Goal: Transaction & Acquisition: Book appointment/travel/reservation

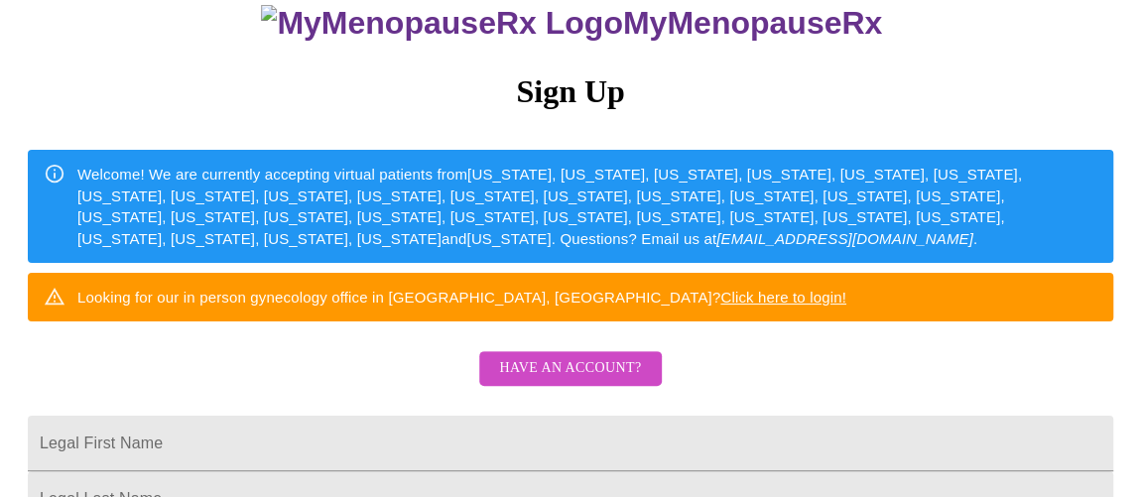
scroll to position [360, 0]
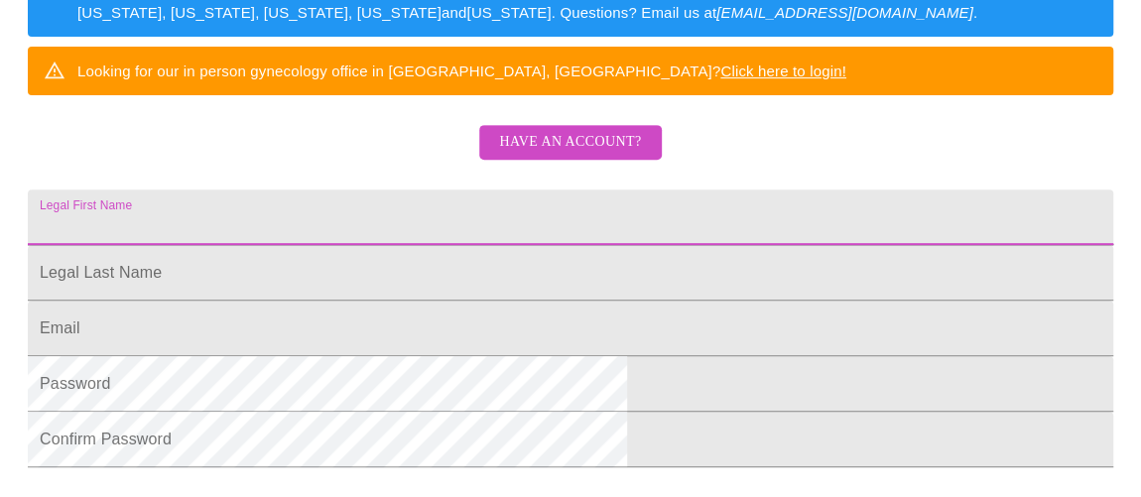
click at [412, 245] on input "Legal First Name" at bounding box center [570, 217] width 1085 height 56
click at [449, 245] on input "Legal First Name" at bounding box center [570, 217] width 1085 height 56
type input "n"
type input "Nancy"
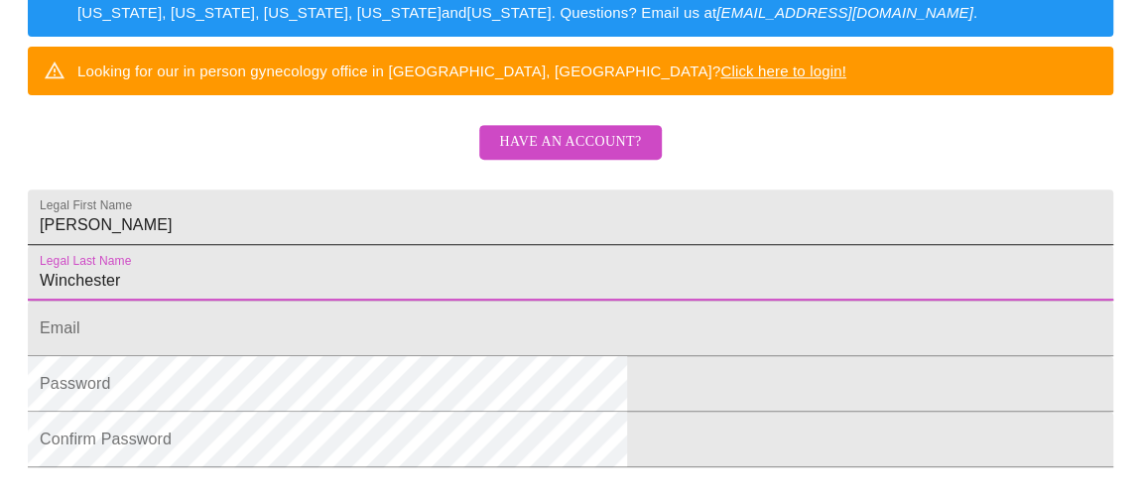
type input "Winchester"
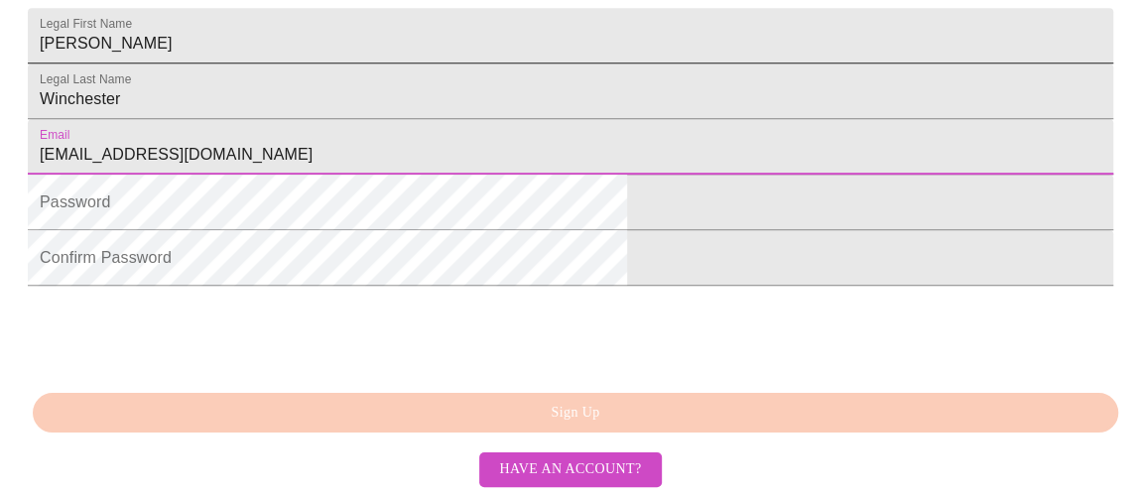
scroll to position [631, 0]
type input "[EMAIL_ADDRESS][DOMAIN_NAME]"
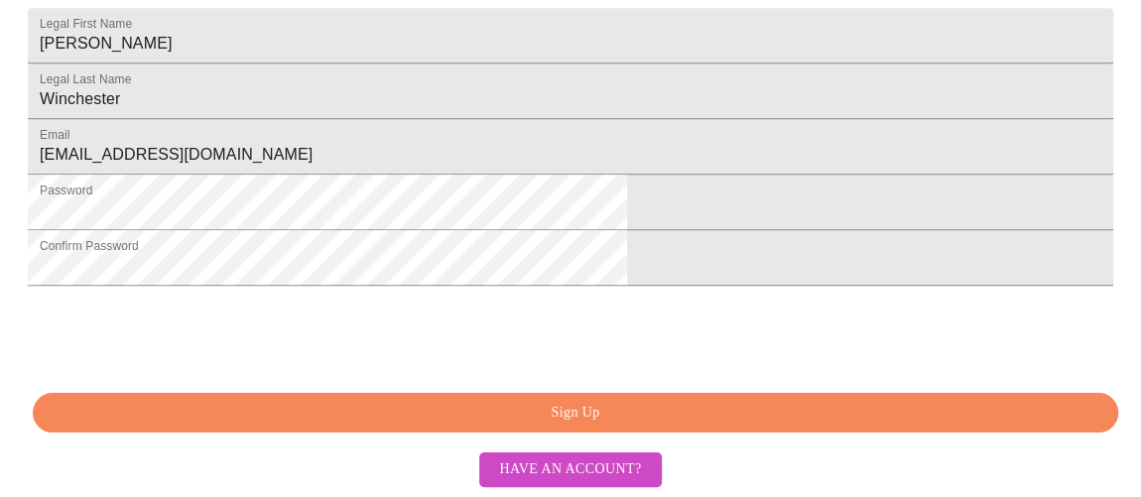
scroll to position [671, 0]
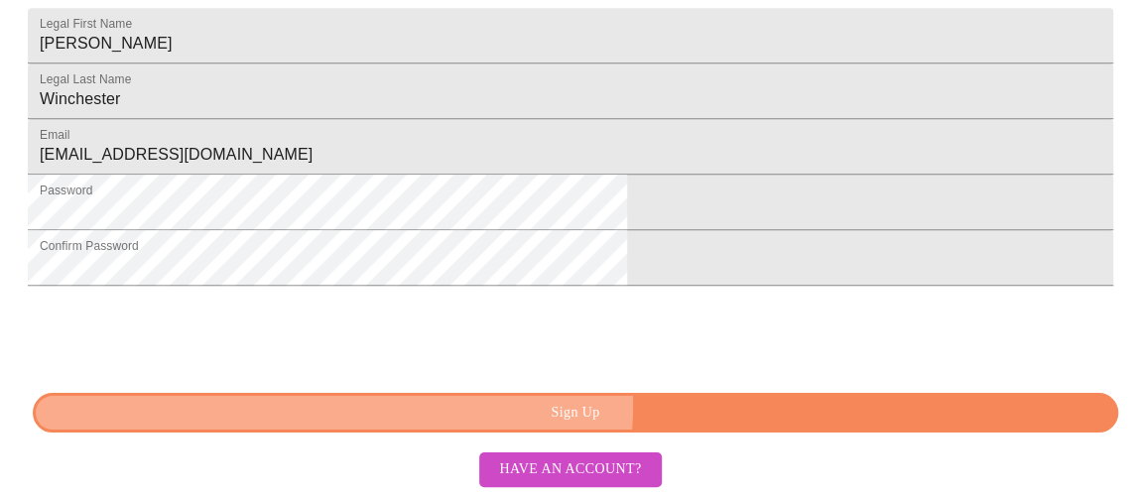
click at [554, 406] on span "Sign Up" at bounding box center [576, 413] width 1040 height 25
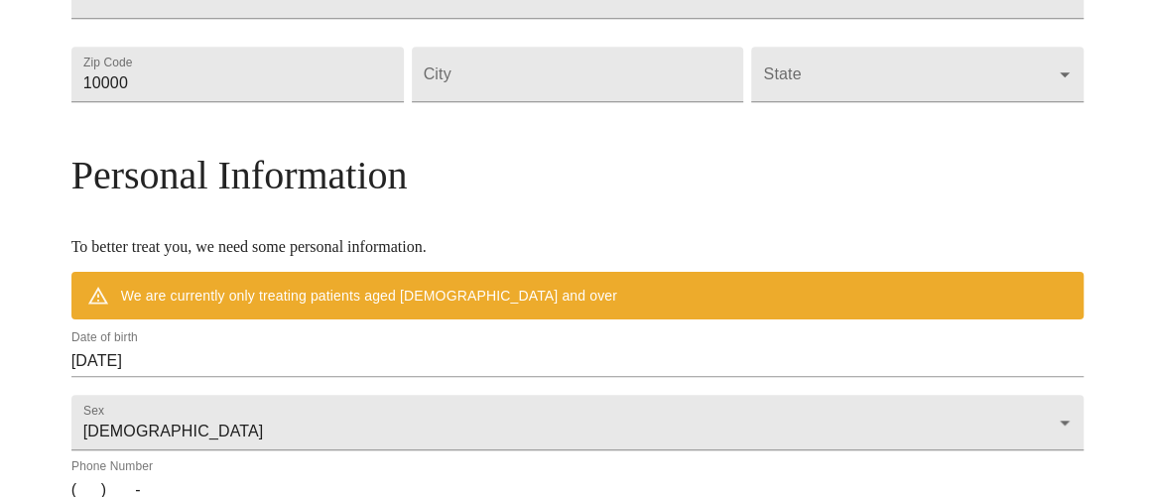
scroll to position [953, 0]
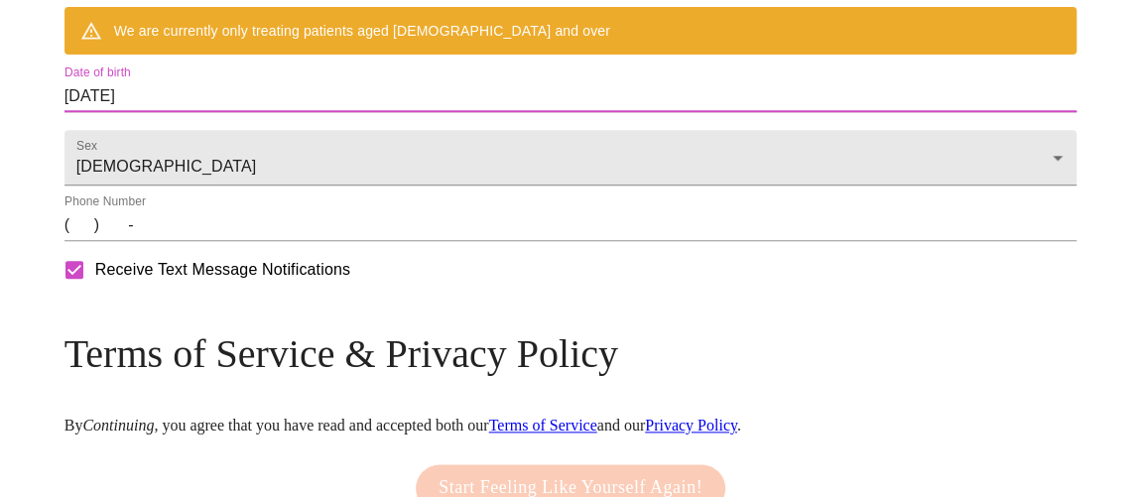
click at [259, 112] on input "08/13/2025" at bounding box center [570, 96] width 1013 height 32
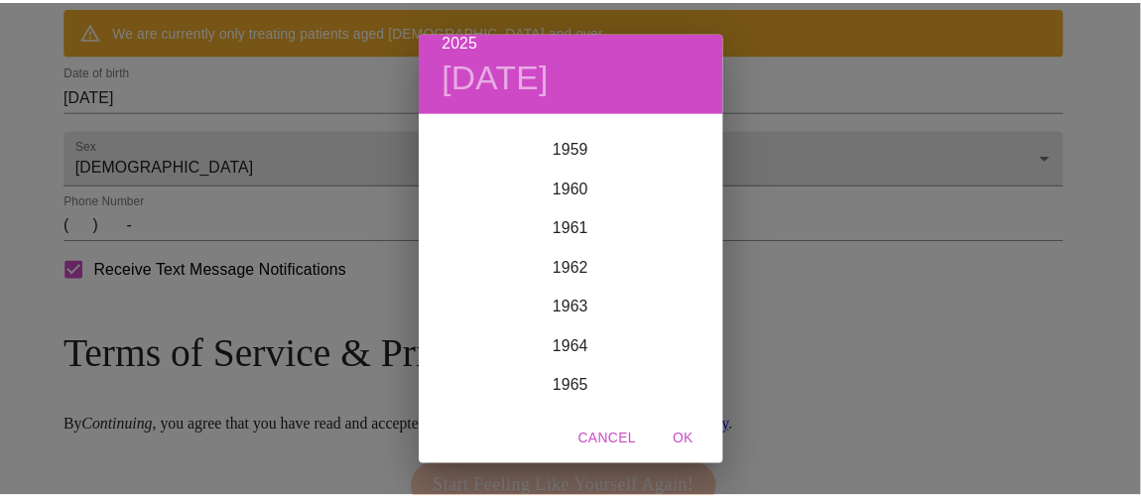
scroll to position [2368, 0]
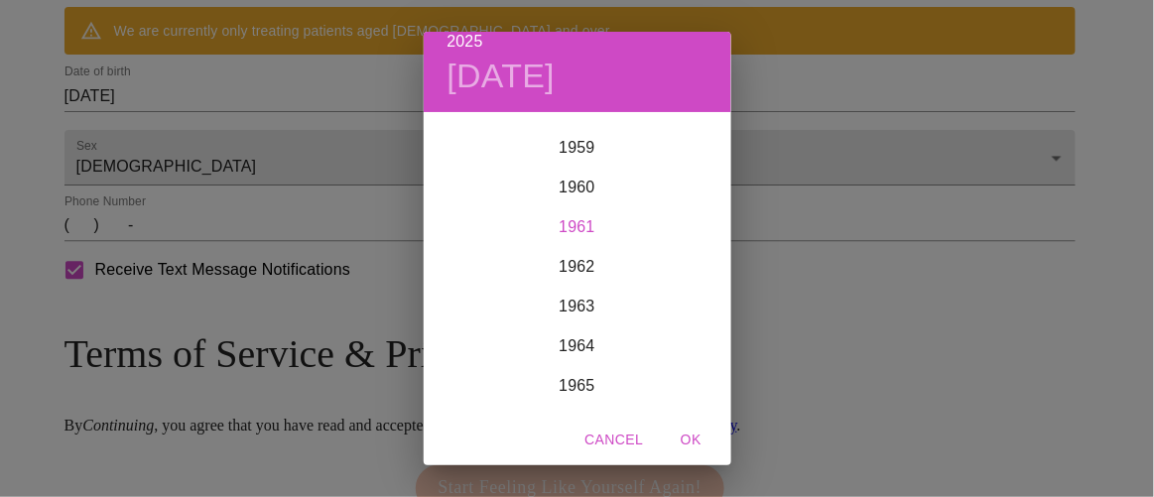
click at [576, 224] on div "1961" at bounding box center [577, 227] width 307 height 40
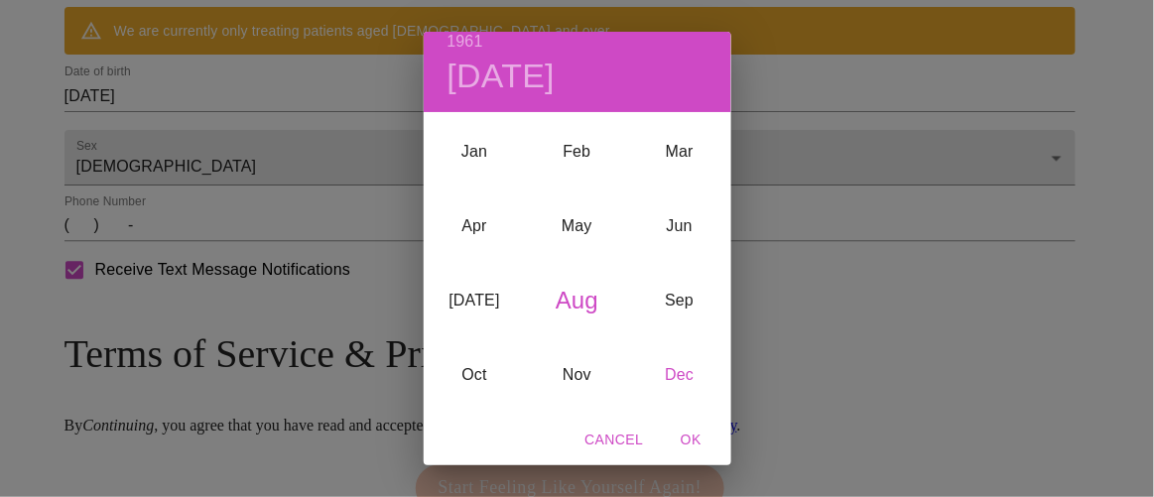
click at [672, 368] on div "Dec" at bounding box center [679, 375] width 102 height 74
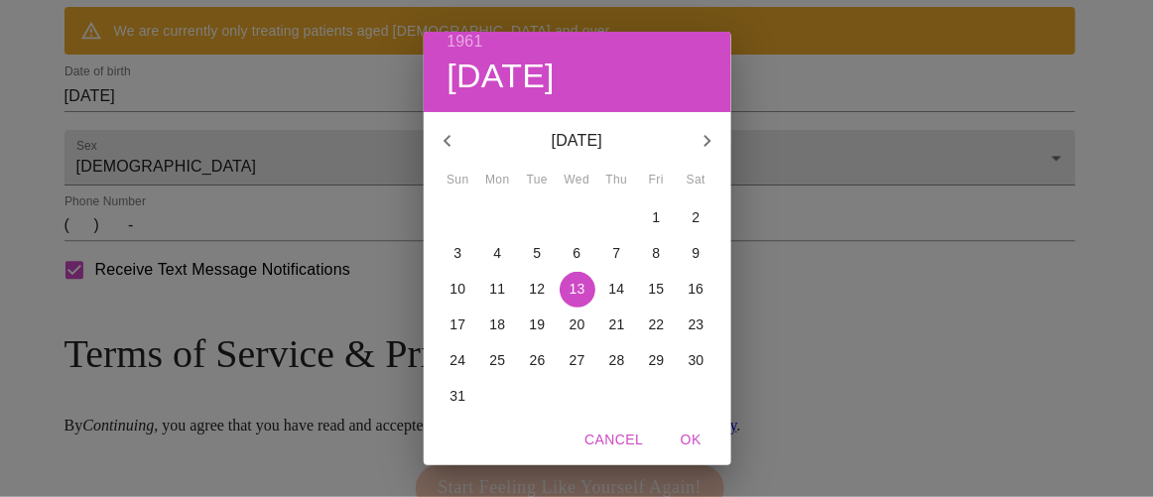
click at [698, 320] on span "23" at bounding box center [696, 324] width 36 height 20
click at [693, 439] on span "OK" at bounding box center [692, 440] width 48 height 25
type input "12/23/1961"
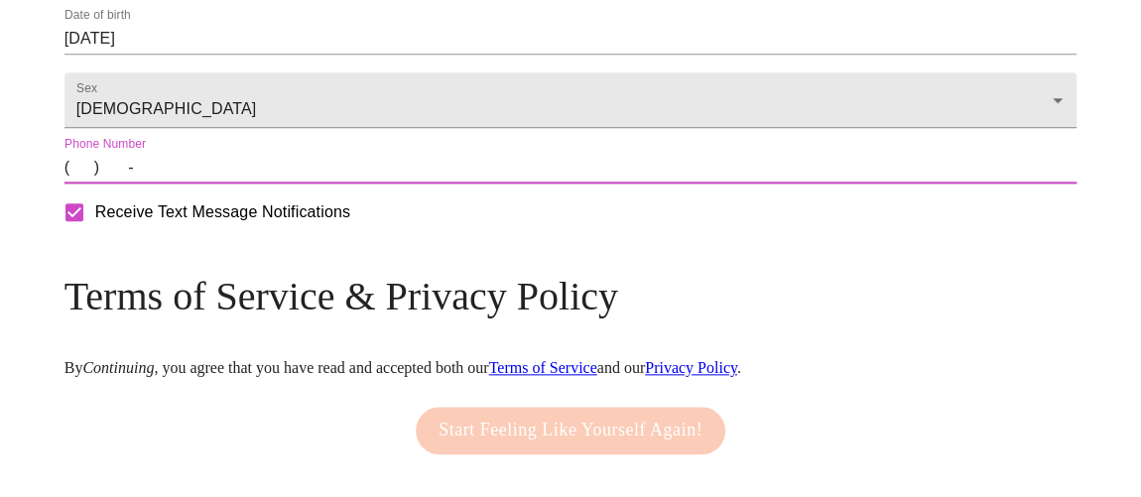
click at [211, 184] on input "(   )    -" at bounding box center [570, 168] width 1013 height 32
type input "(630) 660-8908"
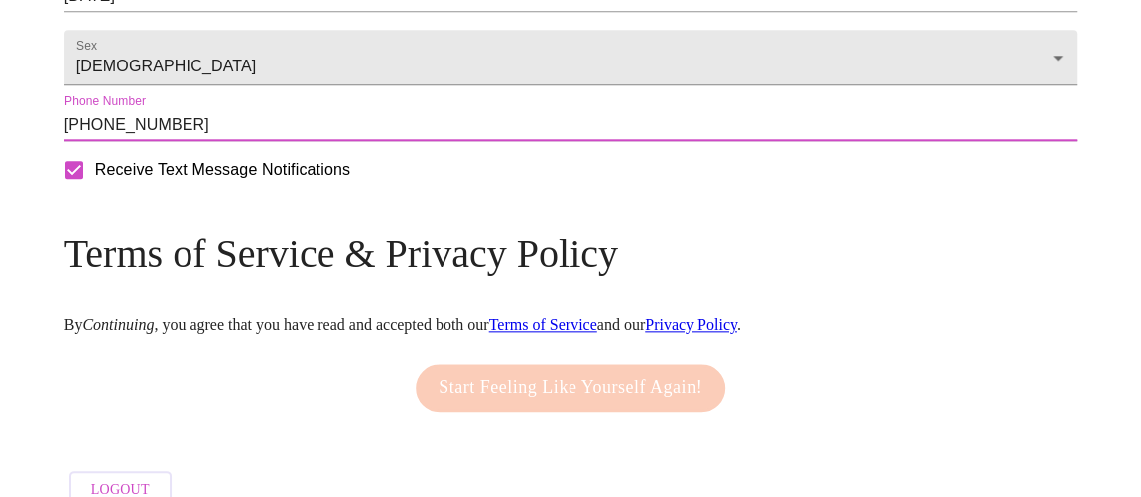
scroll to position [1109, 0]
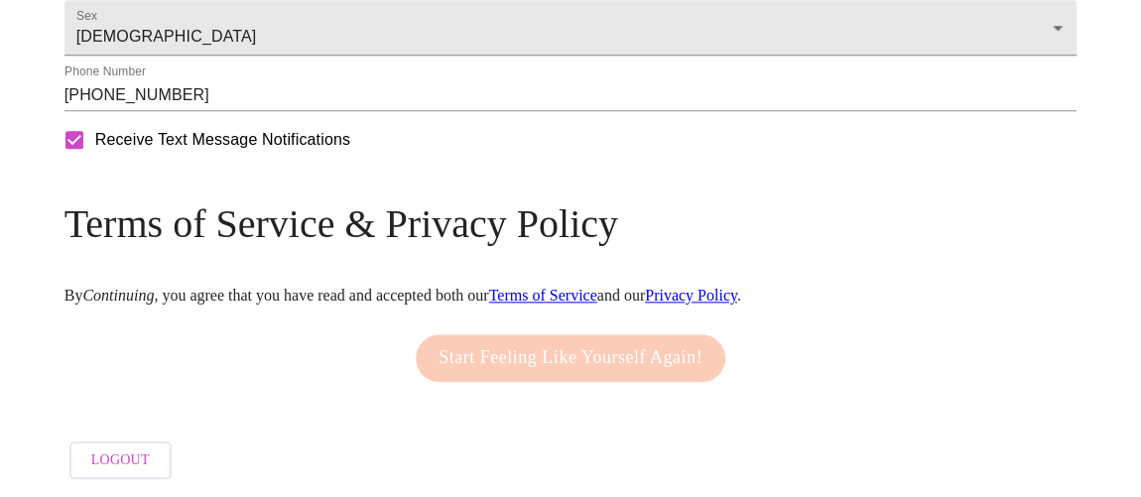
click at [543, 346] on div "Start Feeling Like Yourself Again!" at bounding box center [570, 357] width 319 height 67
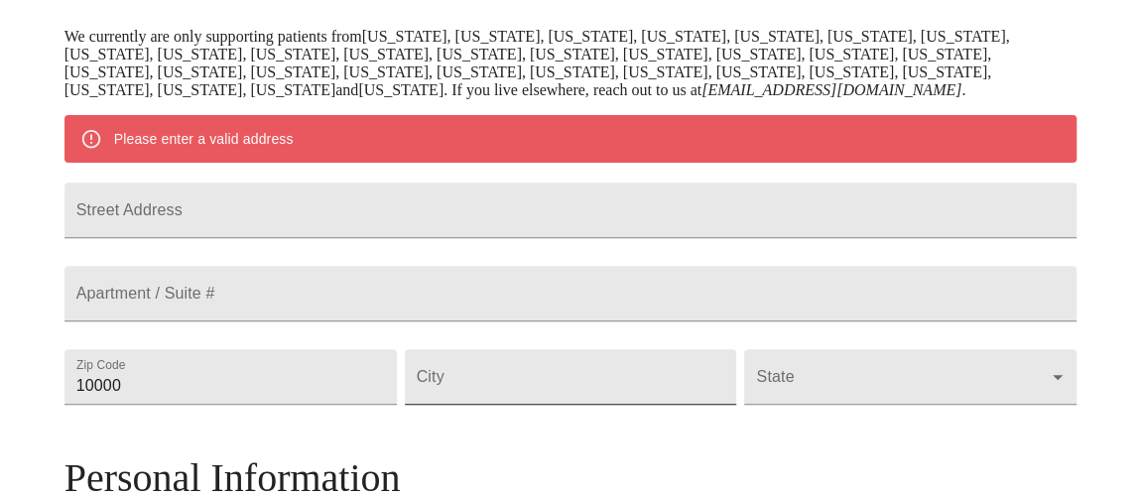
scroll to position [477, 0]
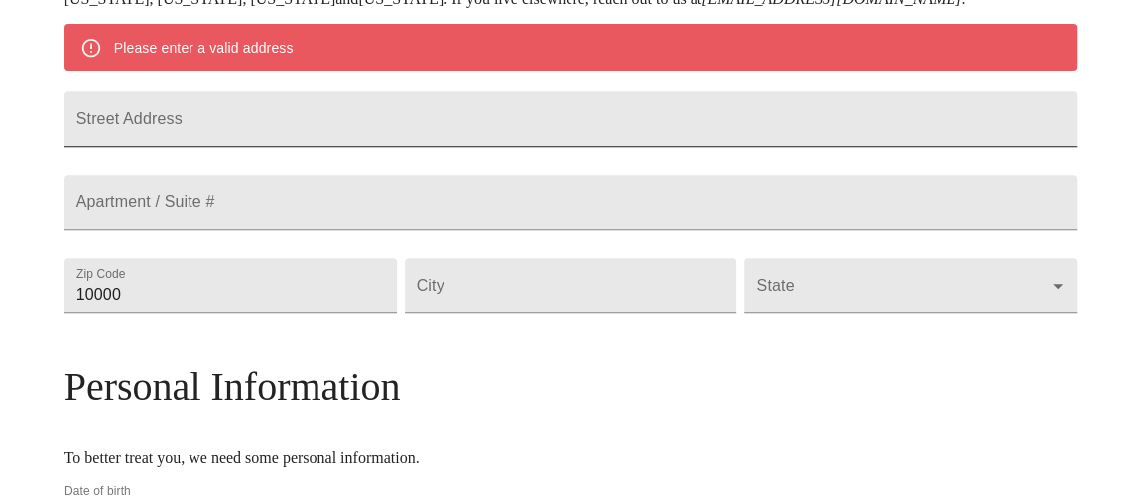
click at [432, 147] on input "Street Address" at bounding box center [570, 119] width 1013 height 56
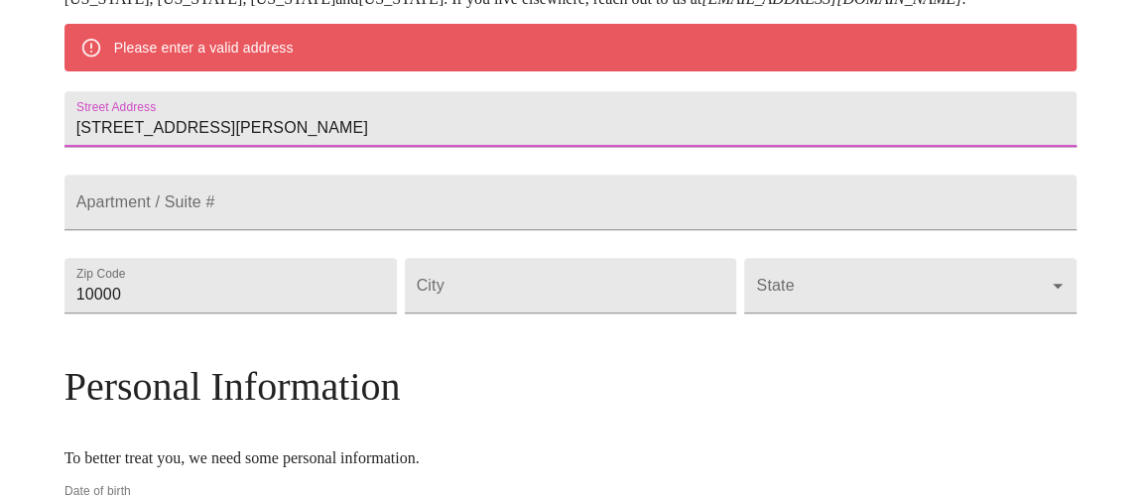
type input "1135 Marcella Lane"
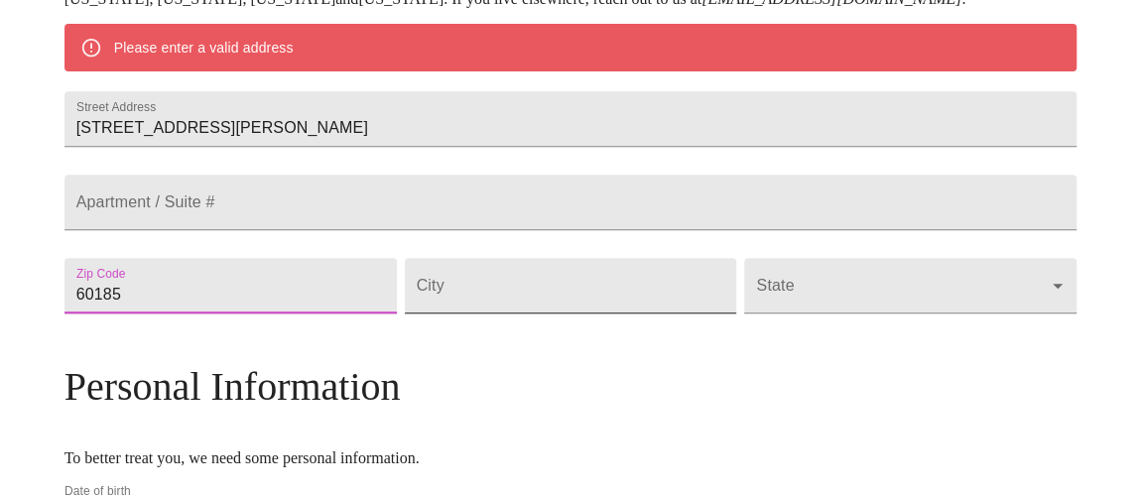
type input "60185"
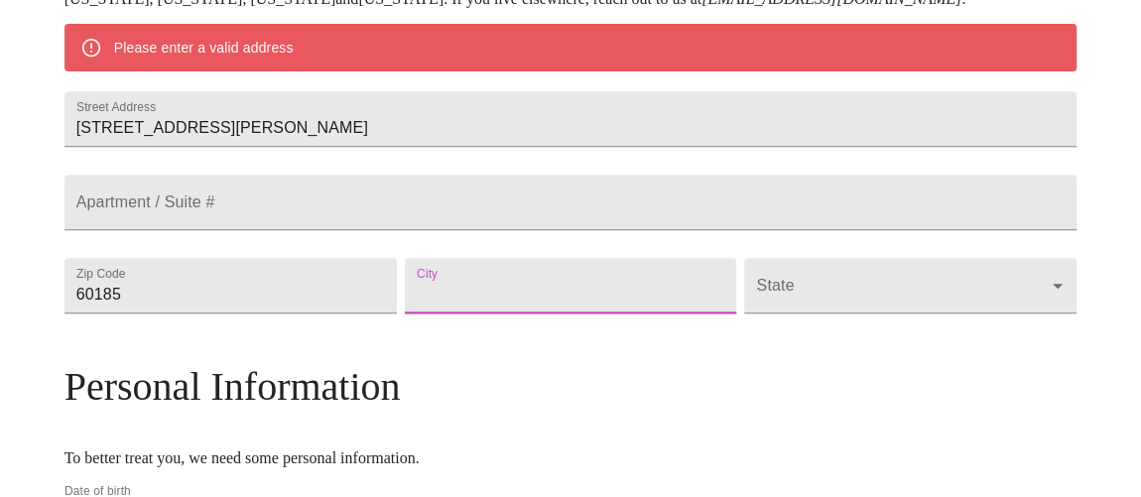
click at [625, 313] on input "Street Address" at bounding box center [571, 286] width 332 height 56
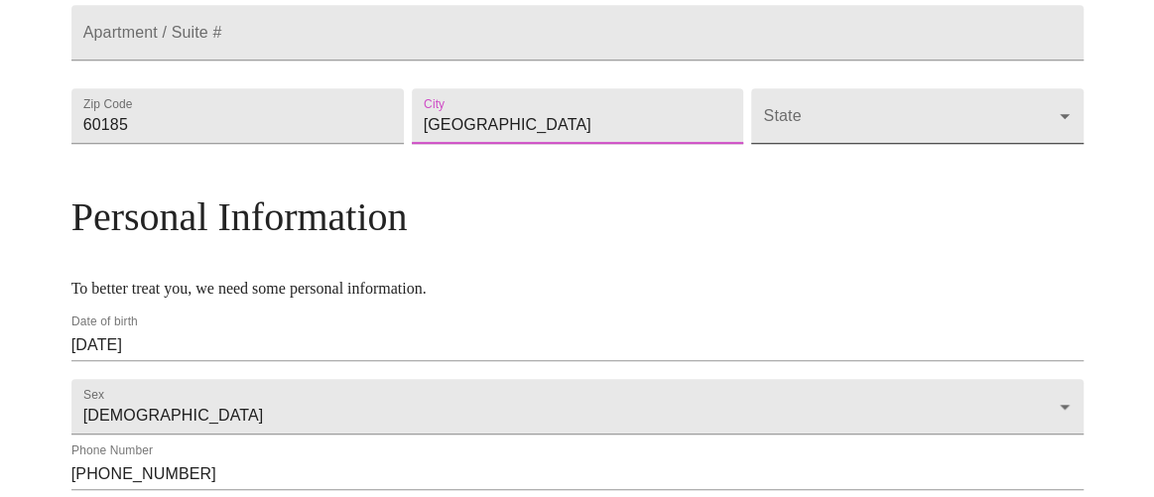
scroll to position [567, 0]
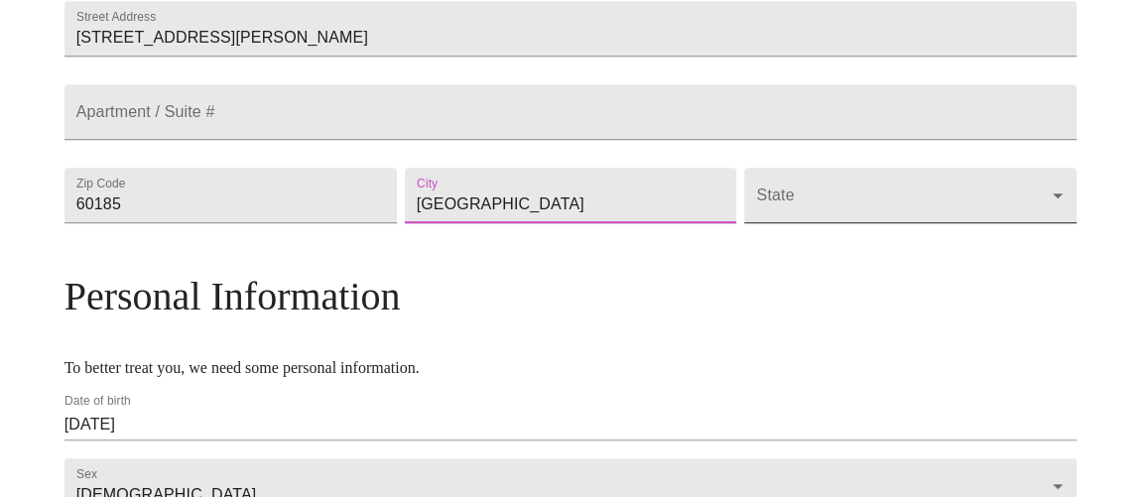
type input "West Chicago"
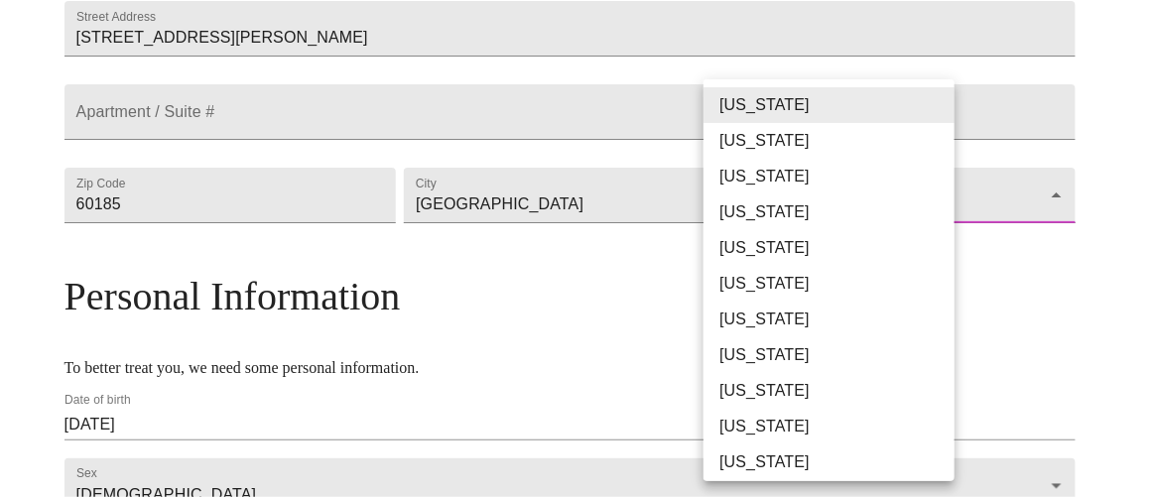
click at [936, 278] on body "MyMenopauseRx Welcome to MyMenopauseRx Since it's your first time here, you'll …" at bounding box center [577, 194] width 1138 height 1507
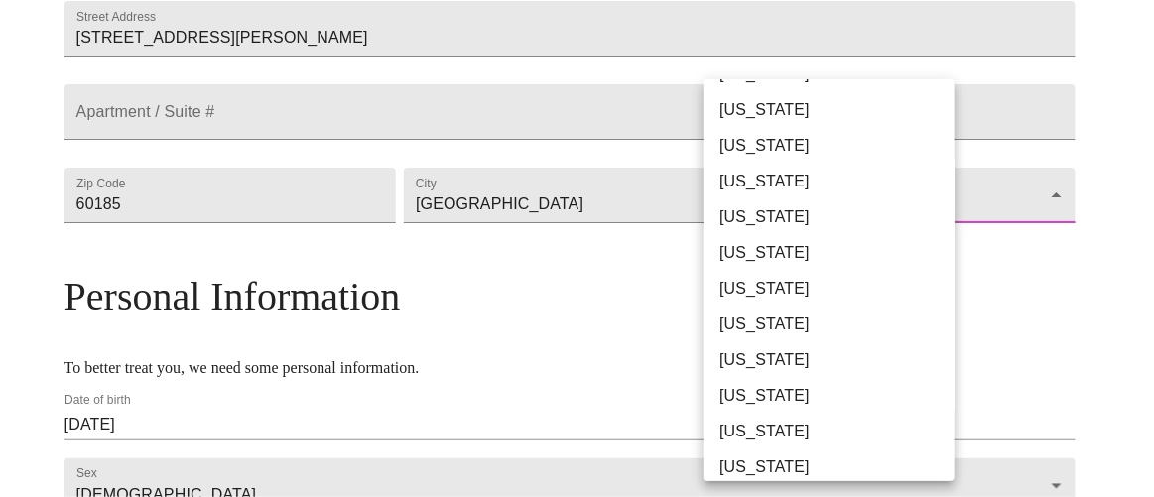
scroll to position [180, 0]
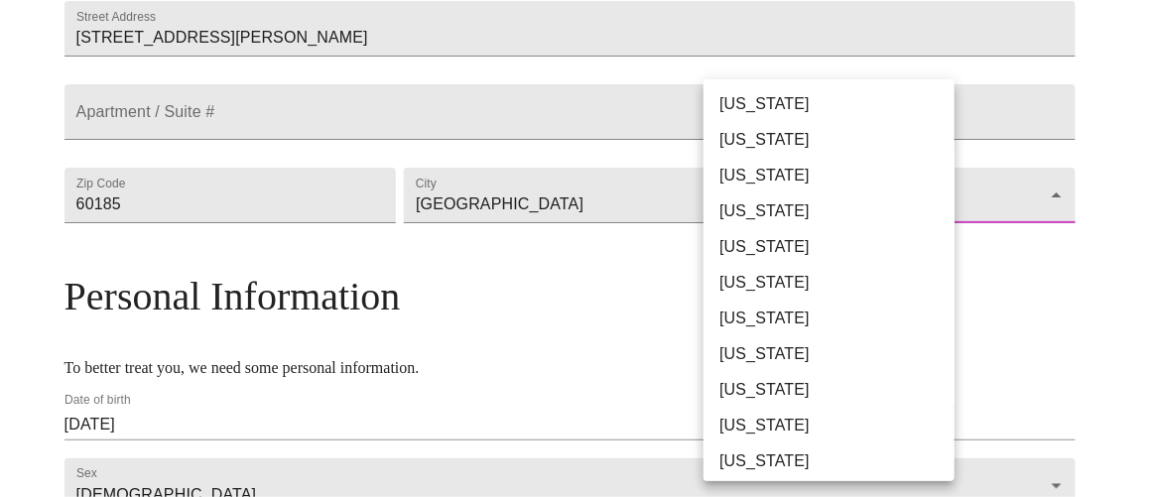
click at [777, 346] on li "Illinois" at bounding box center [835, 354] width 265 height 36
type input "Illinois"
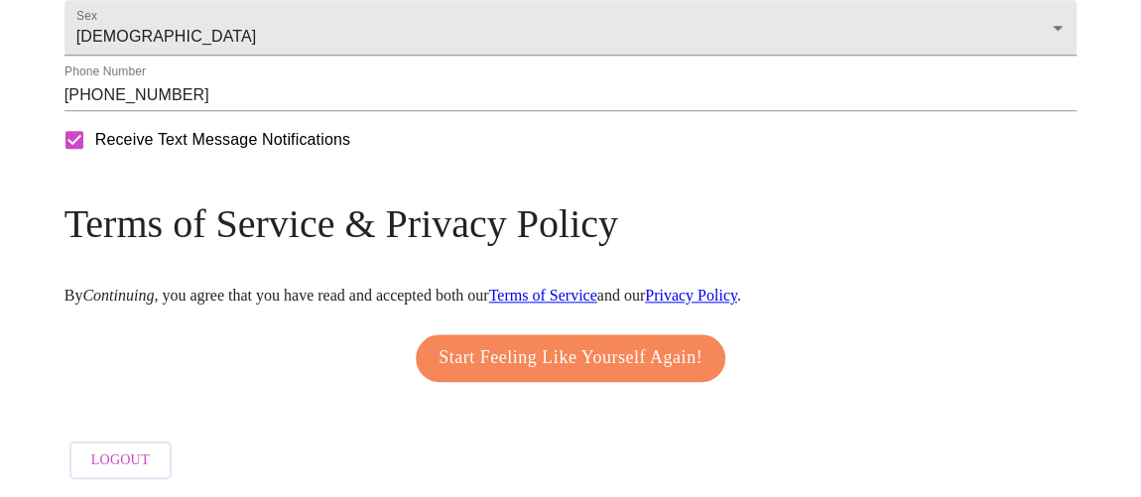
scroll to position [1050, 0]
click at [626, 348] on span "Start Feeling Like Yourself Again!" at bounding box center [570, 358] width 264 height 32
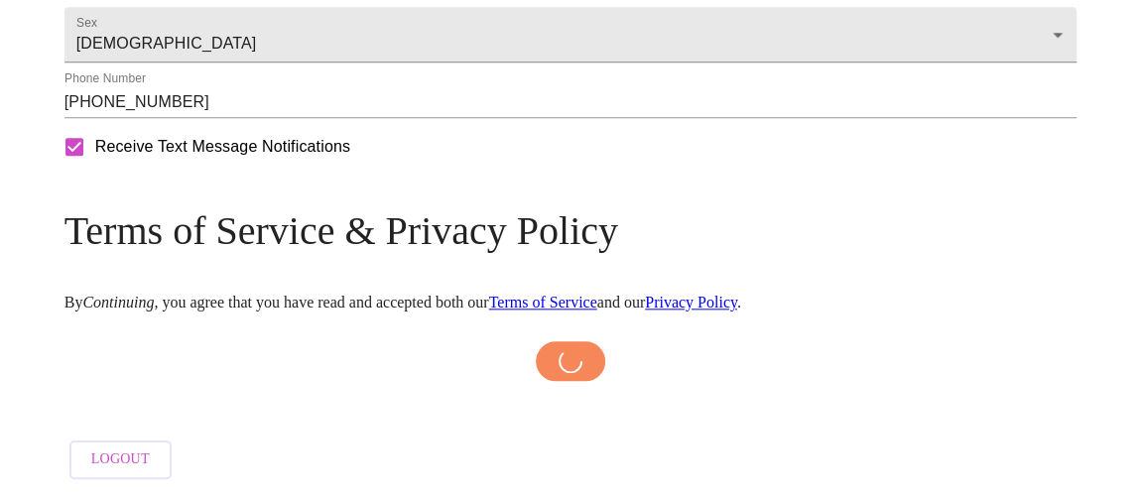
scroll to position [1043, 0]
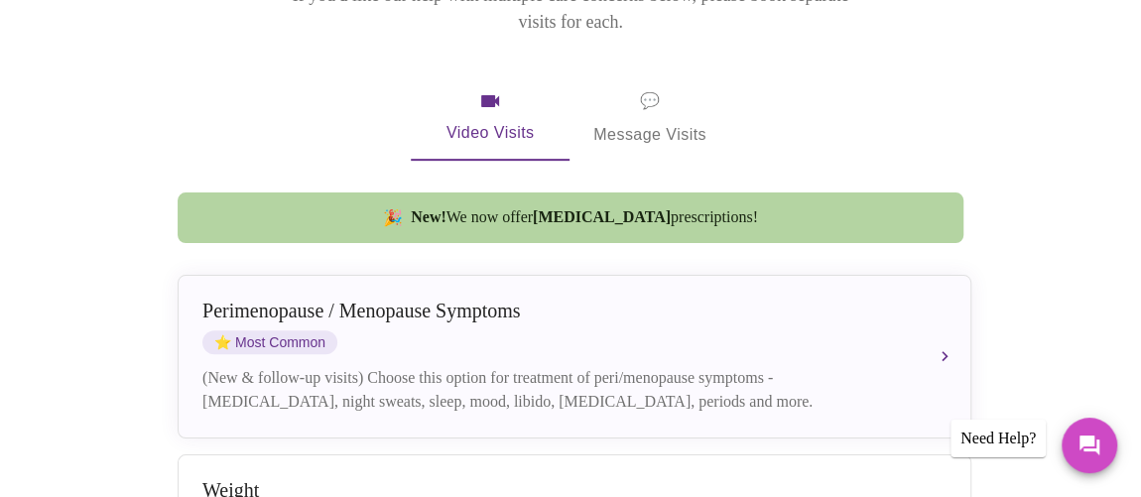
scroll to position [450, 0]
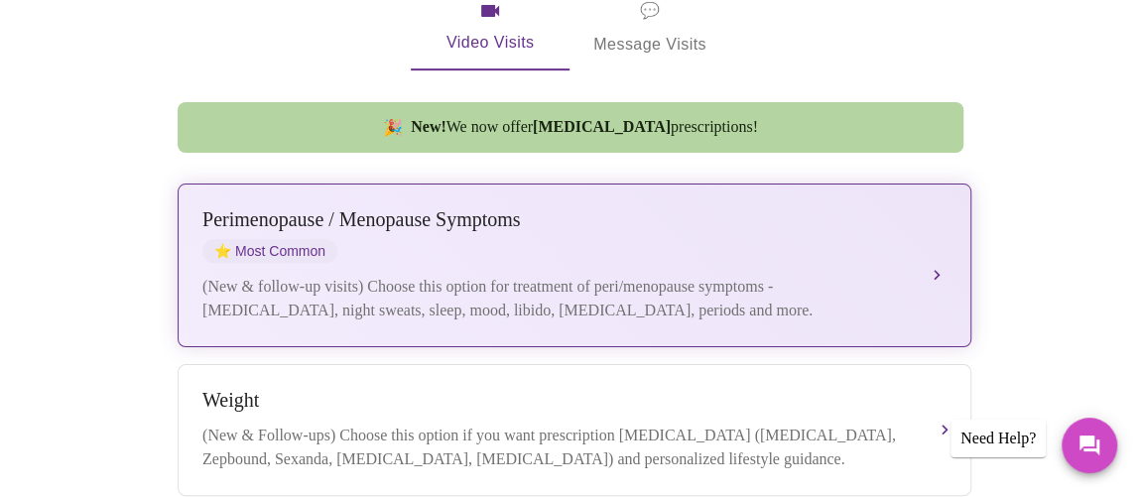
click at [931, 241] on button "Perimenopause / Menopause Symptoms ⭐ Most Common (New & follow-up visits) Choos…" at bounding box center [575, 266] width 794 height 164
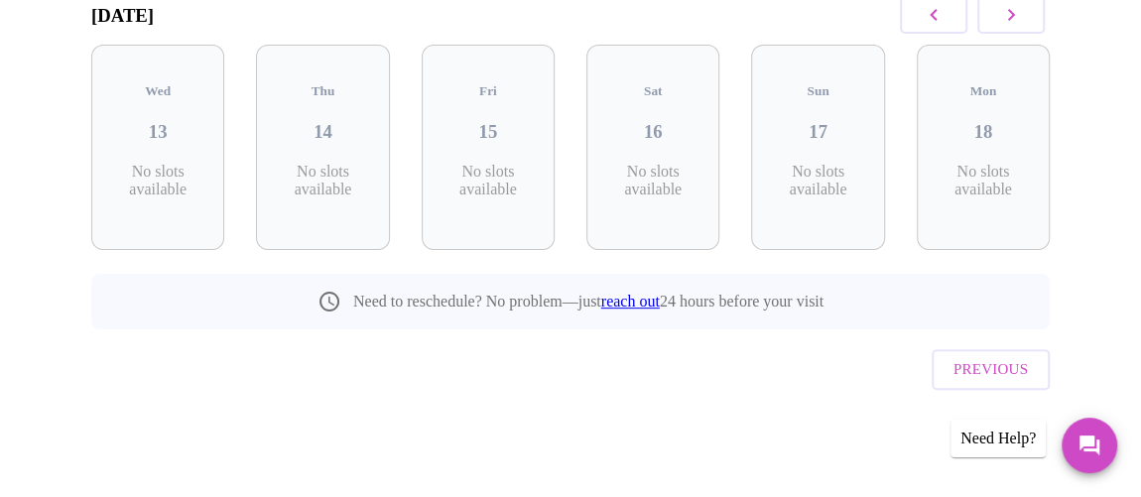
scroll to position [308, 0]
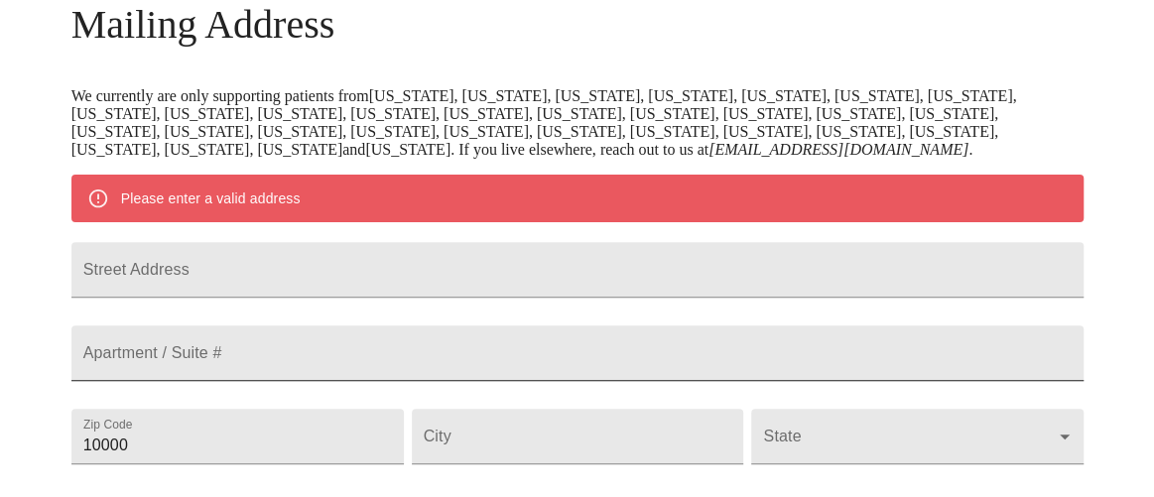
scroll to position [535, 0]
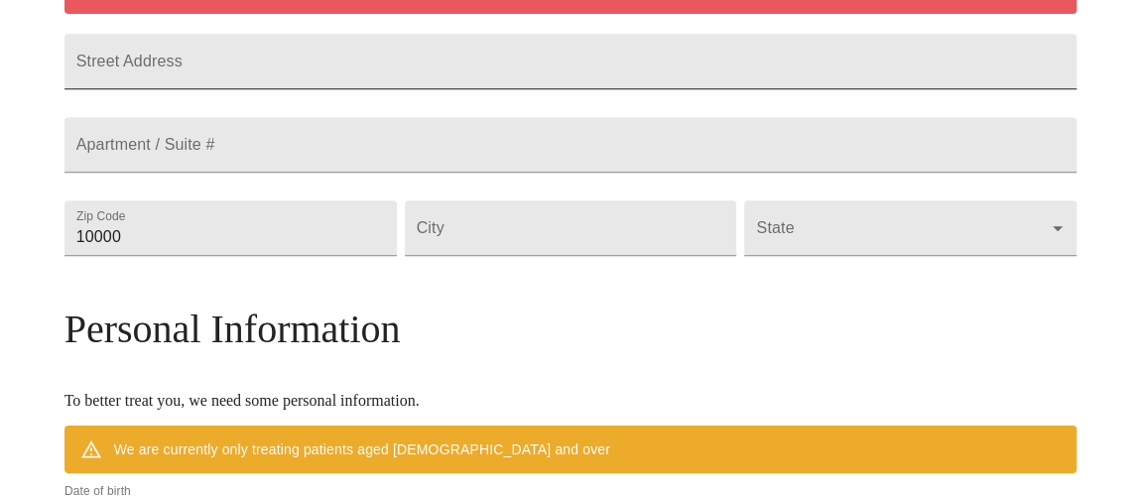
click at [412, 89] on input "Street Address" at bounding box center [570, 62] width 1013 height 56
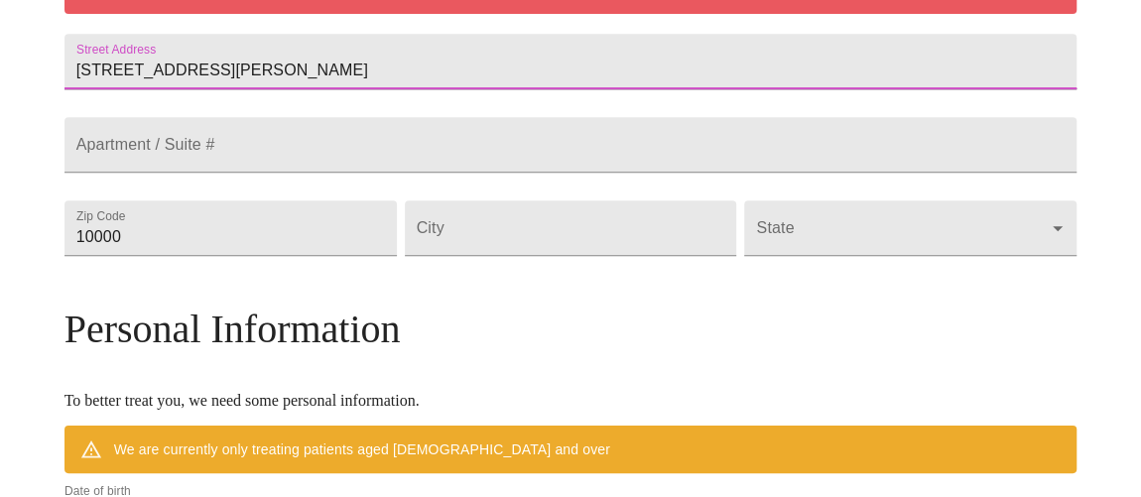
type input "1135 Marcella Lane"
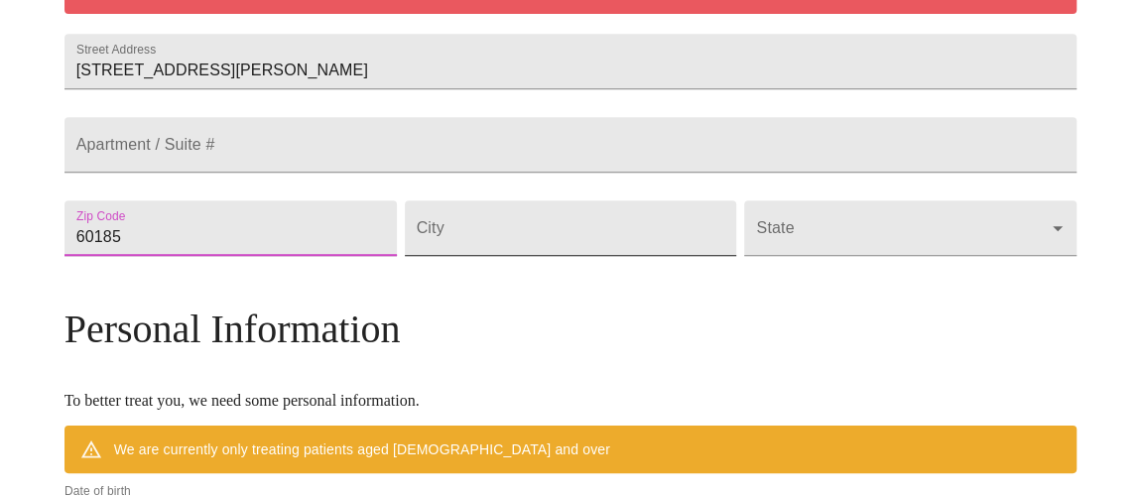
type input "60185"
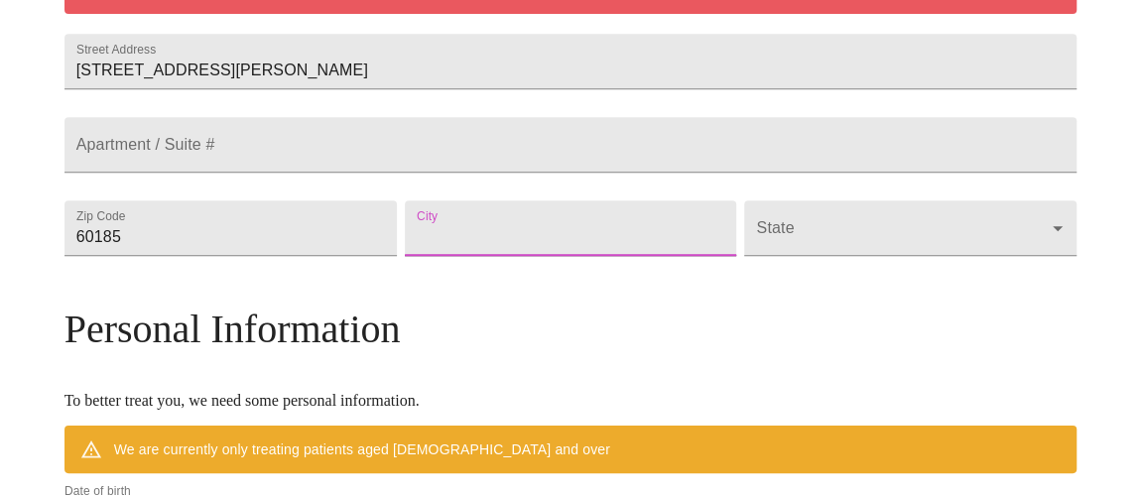
click at [512, 256] on input "Street Address" at bounding box center [571, 228] width 332 height 56
type input "West Chicago"
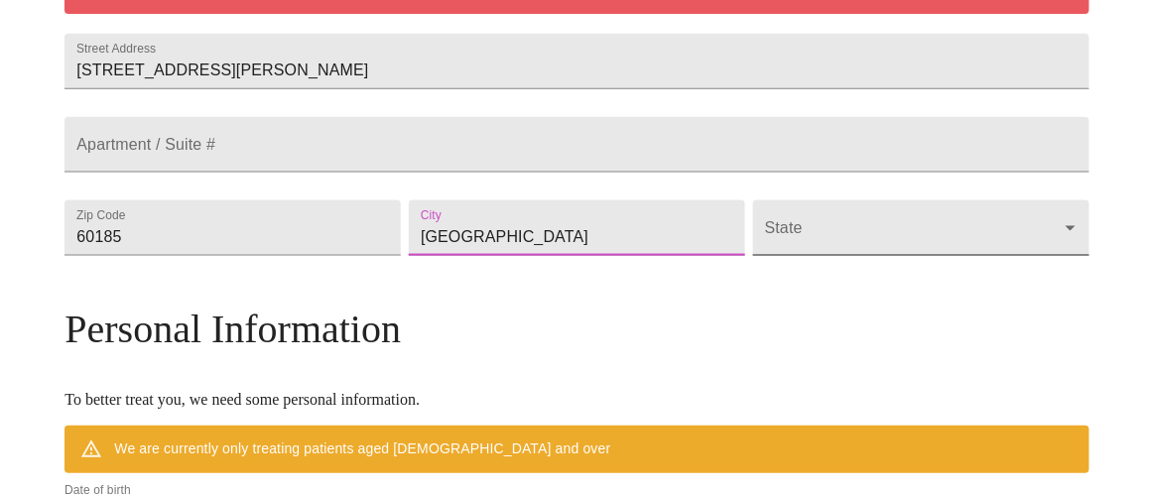
click at [795, 291] on body "MyMenopauseRx Welcome to MyMenopauseRx Since it's your first time here, you'll …" at bounding box center [577, 255] width 1138 height 1564
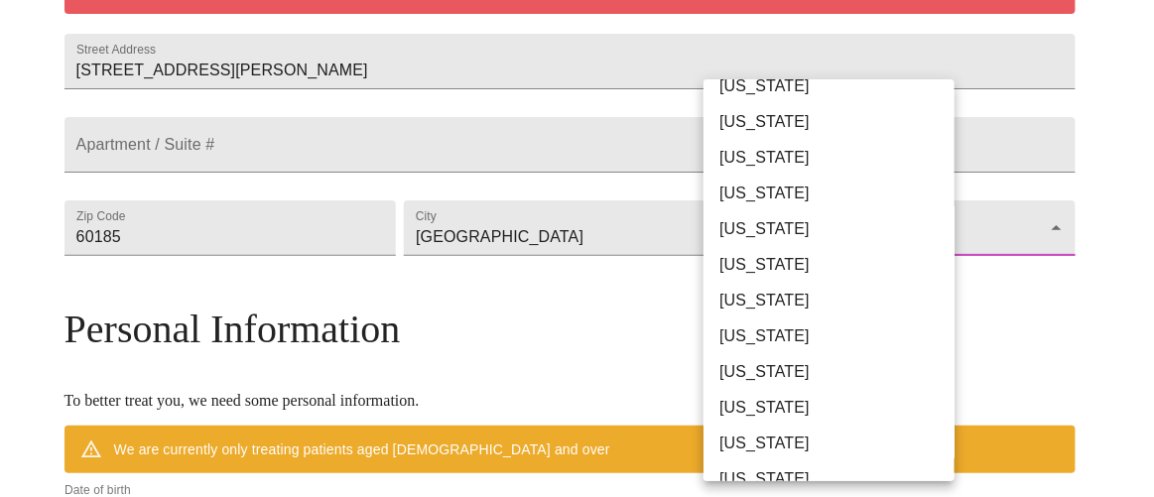
scroll to position [180, 0]
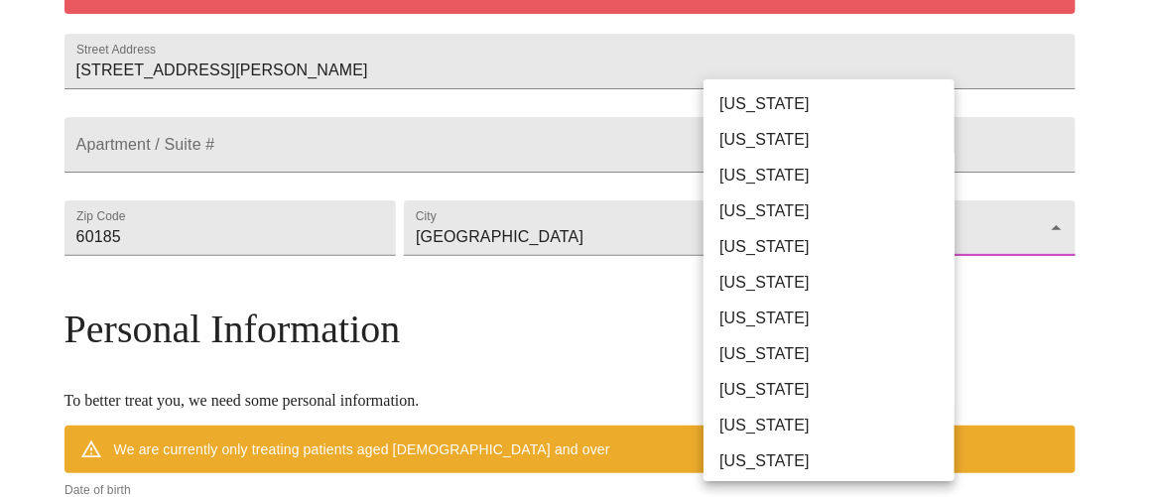
click at [748, 350] on li "Illinois" at bounding box center [835, 354] width 265 height 36
type input "Illinois"
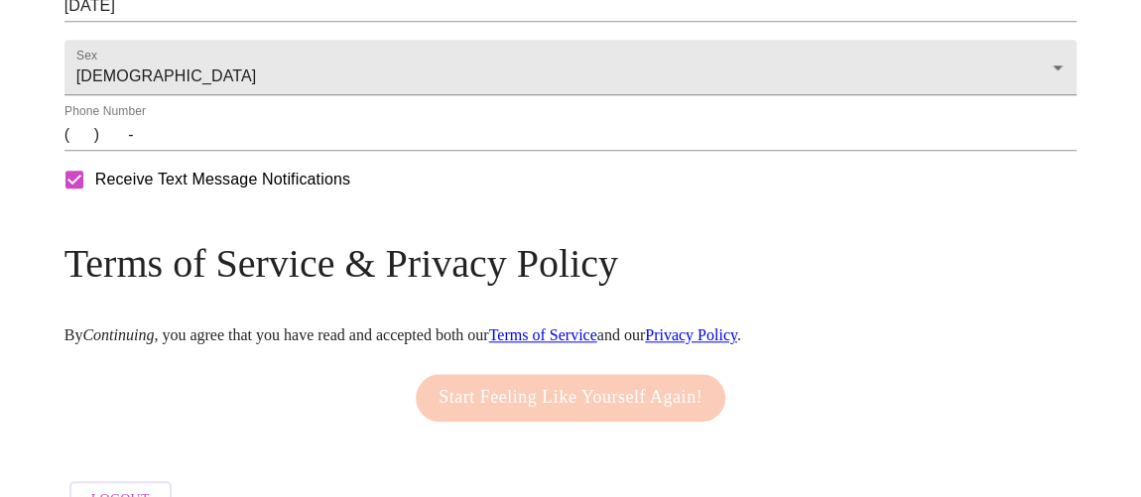
scroll to position [1072, 0]
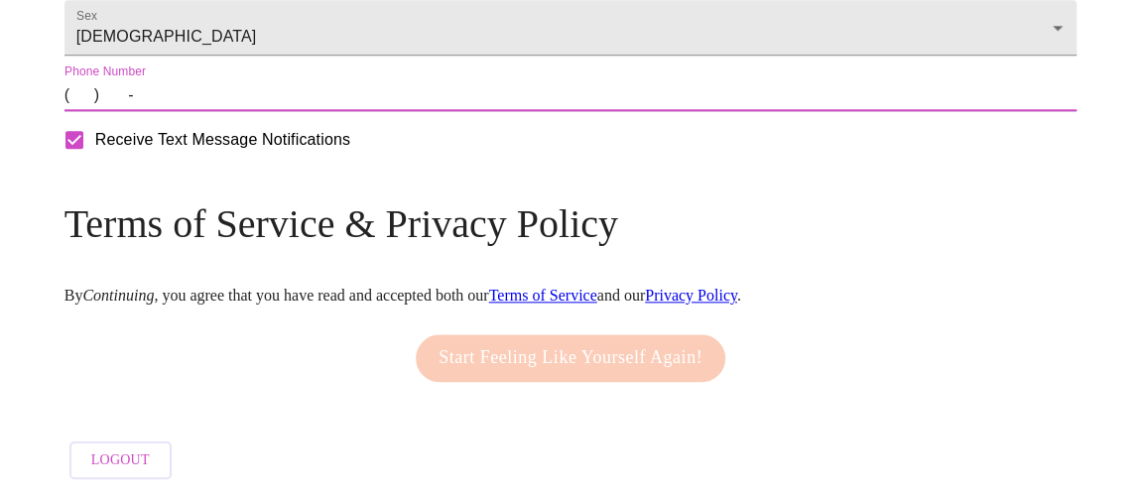
click at [201, 111] on input "(   )    -" at bounding box center [570, 95] width 1013 height 32
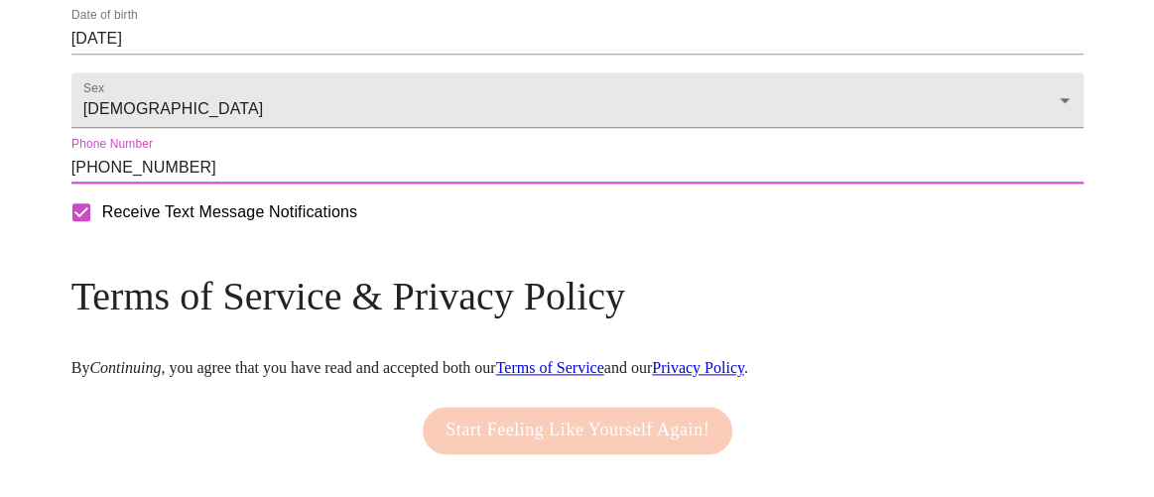
scroll to position [892, 0]
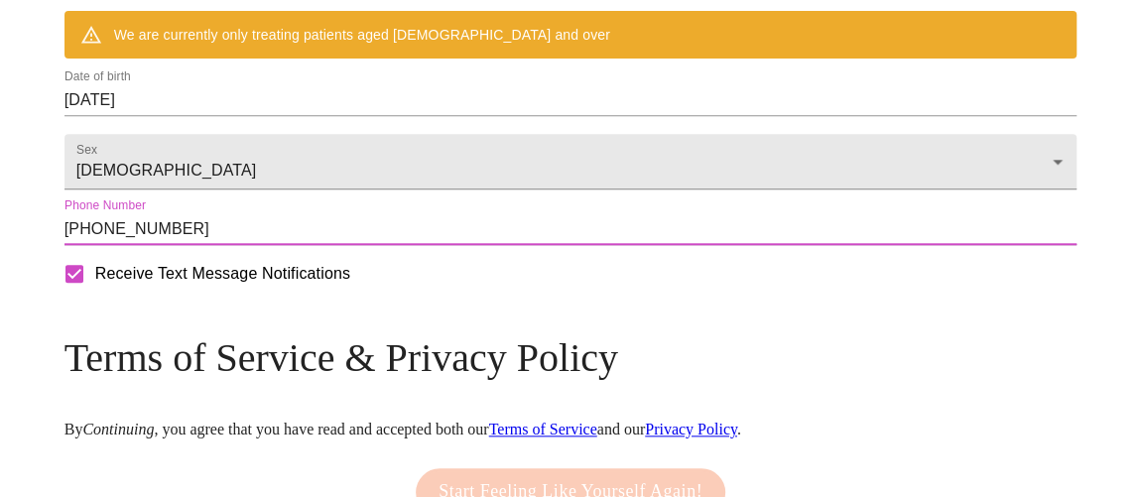
type input "(630) 660-8908"
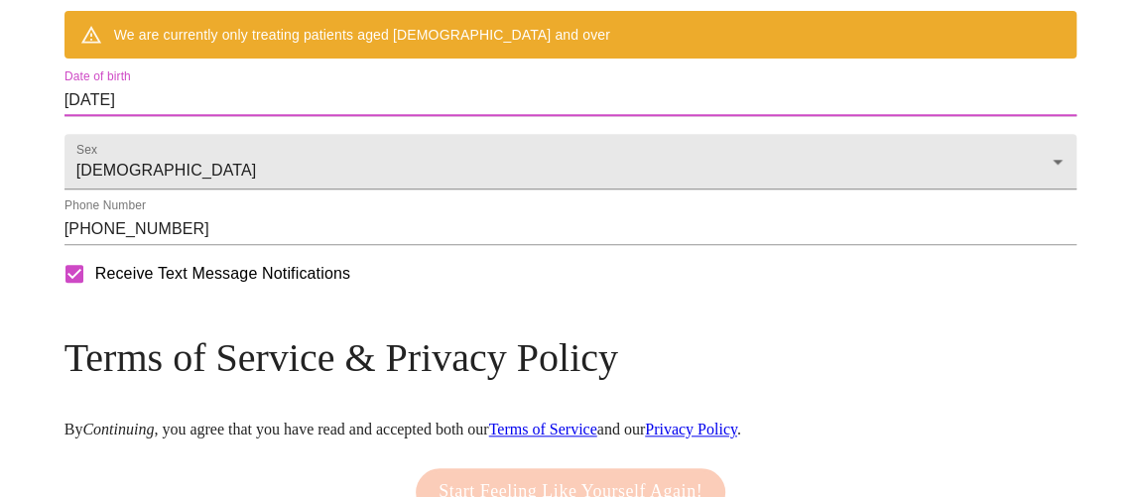
click at [204, 116] on input "08/13/2025" at bounding box center [570, 100] width 1013 height 32
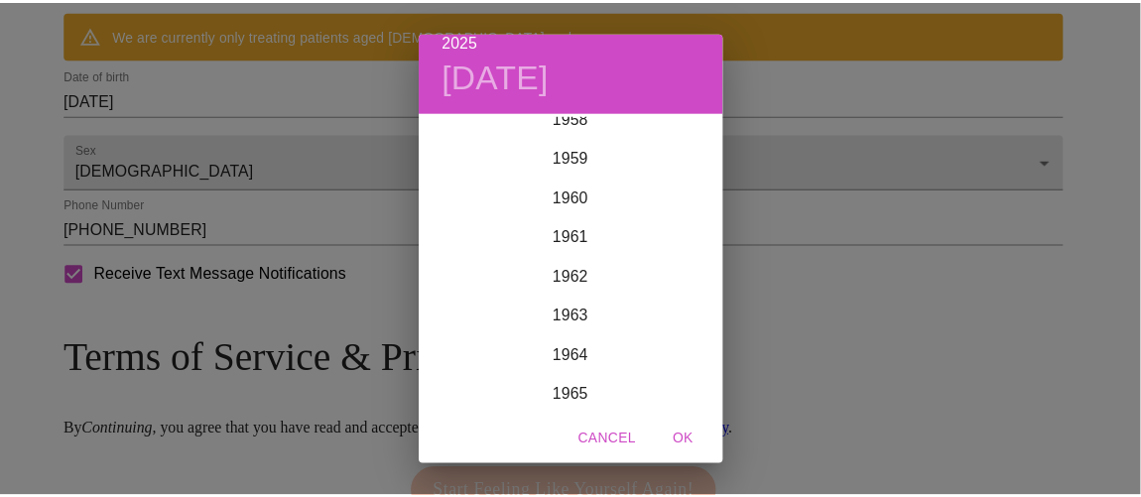
scroll to position [2445, 0]
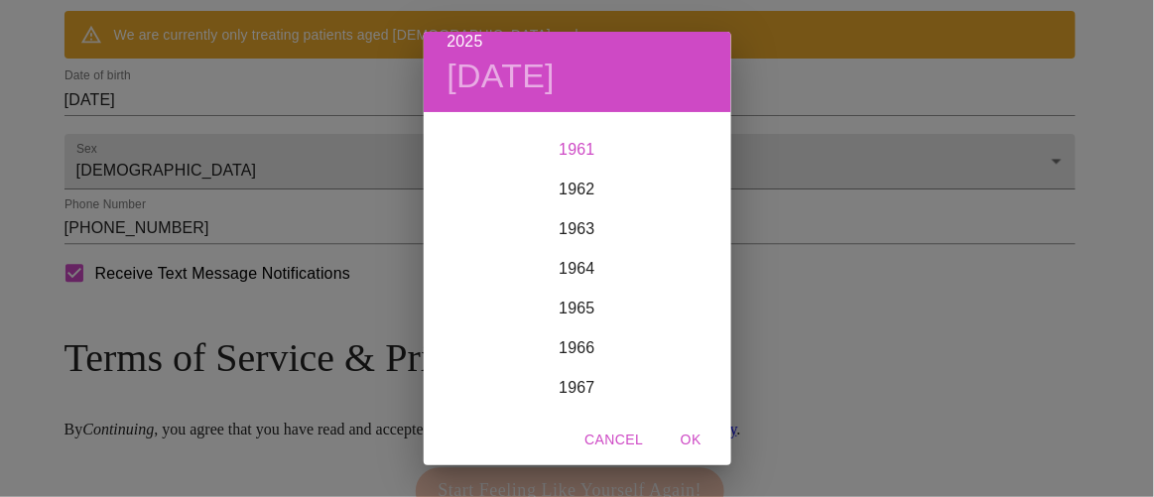
click at [565, 143] on div "1961" at bounding box center [577, 150] width 307 height 40
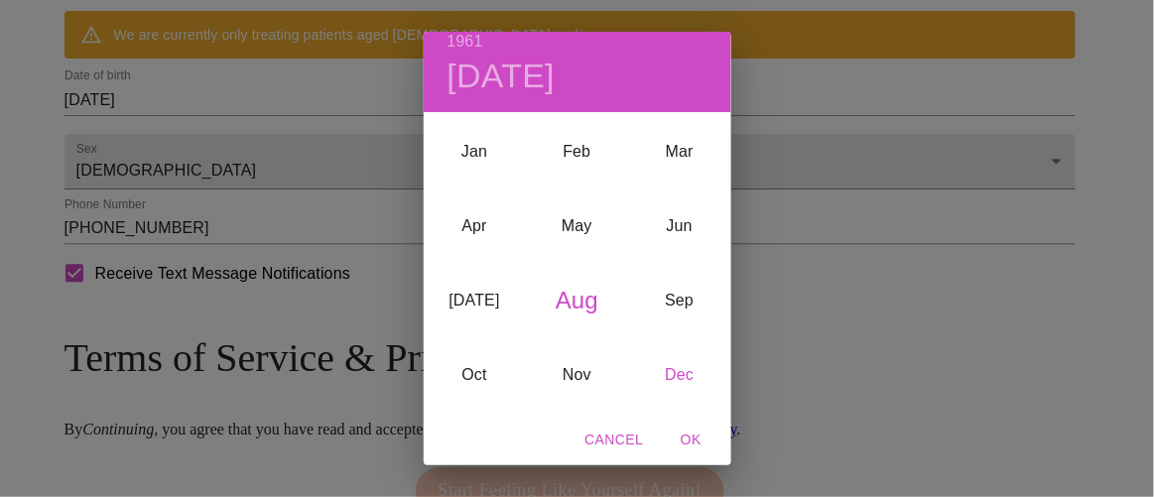
click at [675, 372] on div "Dec" at bounding box center [679, 375] width 102 height 74
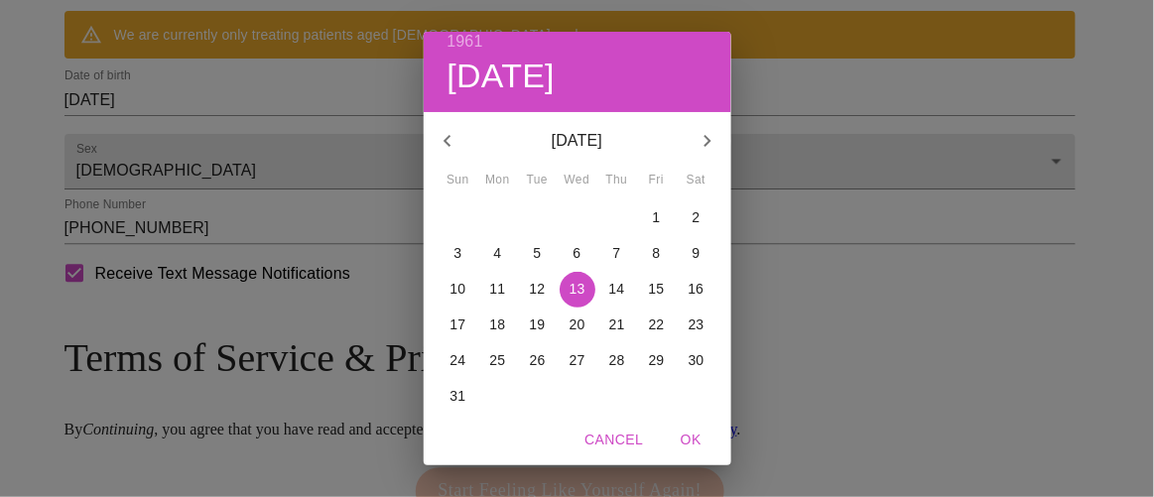
click at [689, 323] on p "23" at bounding box center [696, 324] width 16 height 20
click at [693, 449] on span "OK" at bounding box center [692, 440] width 48 height 25
type input "12/23/1961"
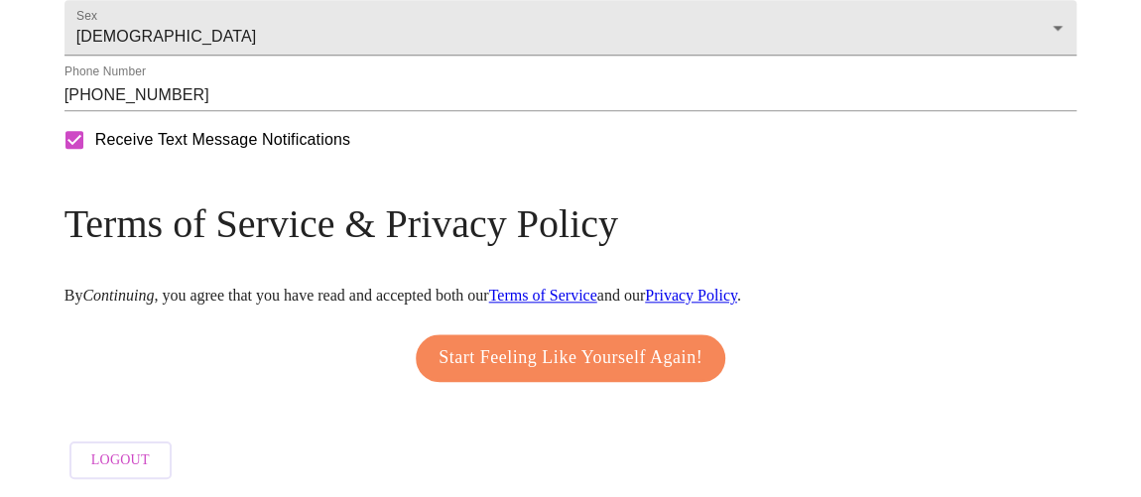
scroll to position [1050, 0]
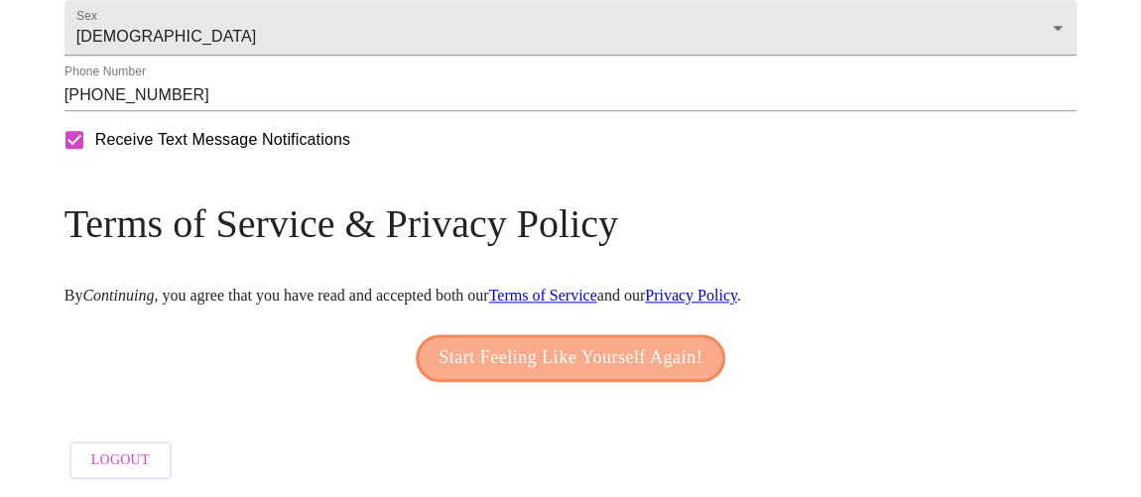
click at [594, 342] on span "Start Feeling Like Yourself Again!" at bounding box center [570, 358] width 264 height 32
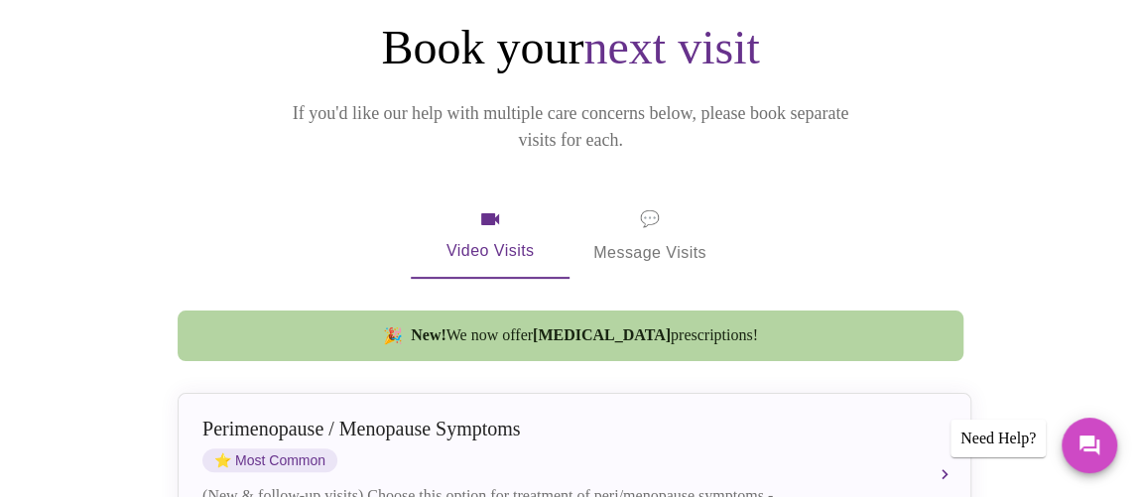
scroll to position [230, 0]
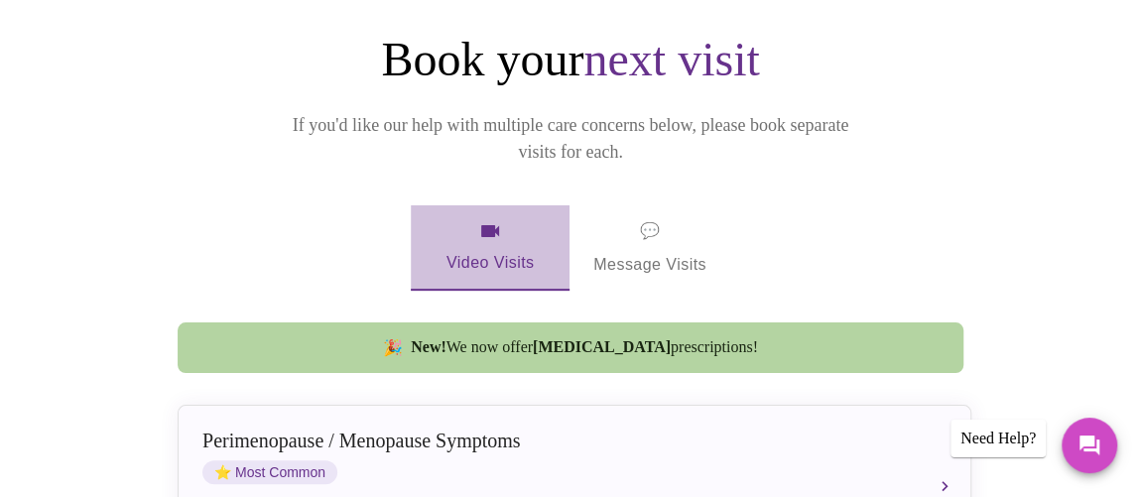
click at [505, 219] on span "Video Visits" at bounding box center [489, 248] width 111 height 58
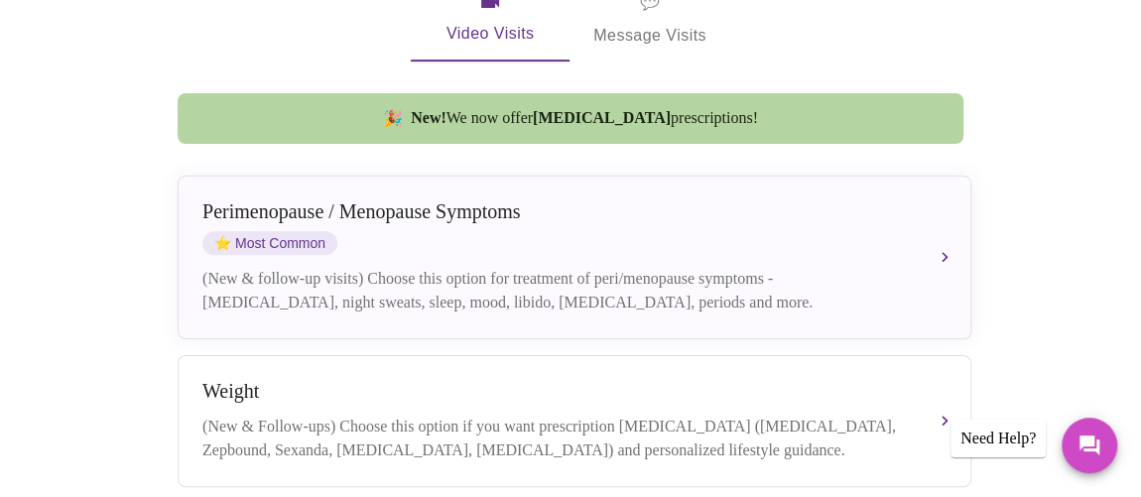
scroll to position [501, 0]
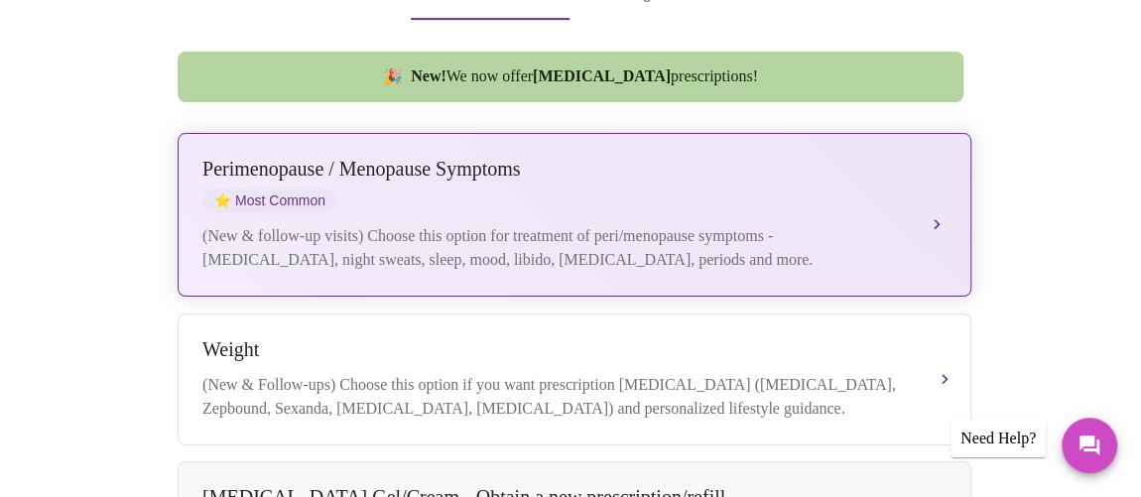
click at [723, 195] on div "Perimenopause / Menopause Symptoms ⭐ Most Common (New & follow-up visits) Choos…" at bounding box center [574, 215] width 744 height 114
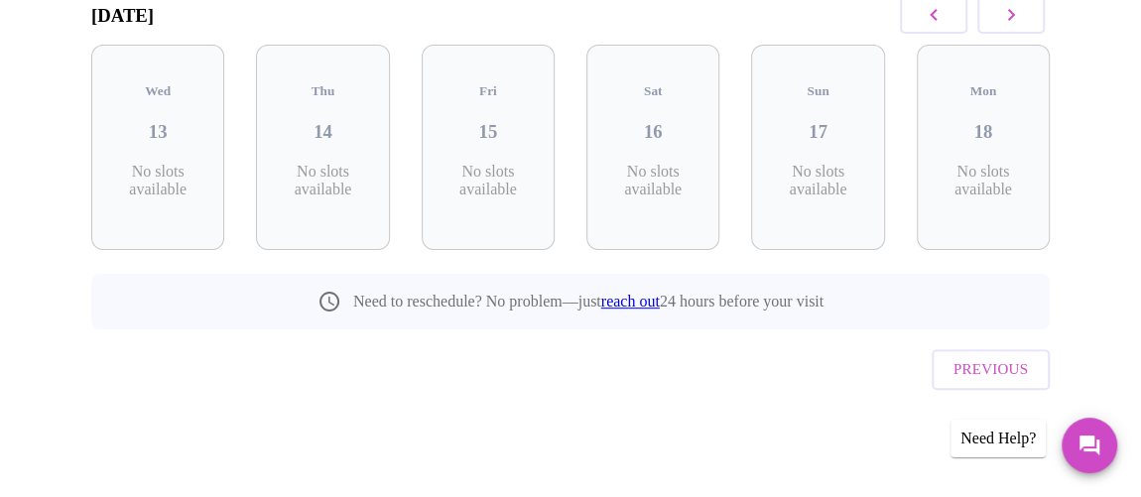
scroll to position [308, 0]
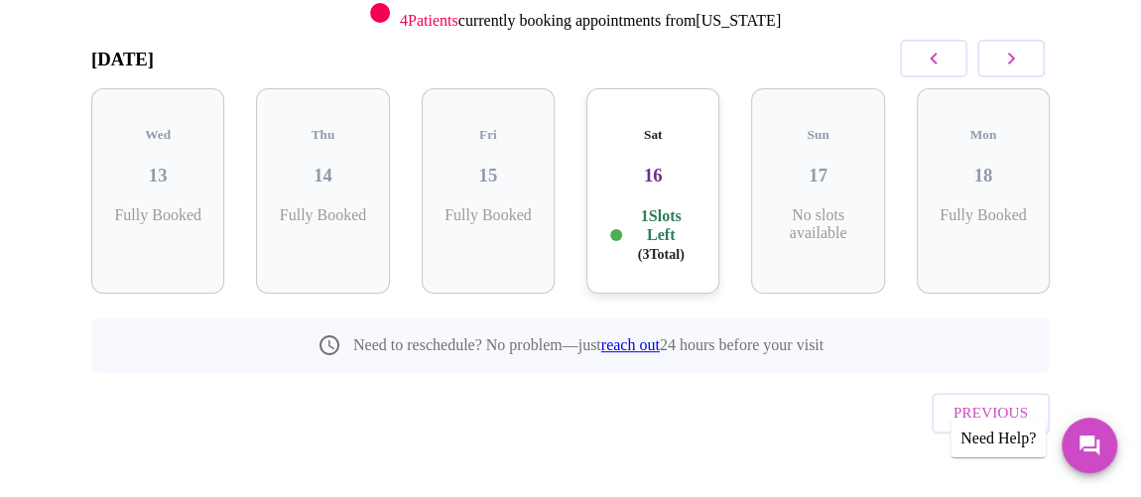
click at [1015, 61] on icon "button" at bounding box center [1011, 59] width 7 height 12
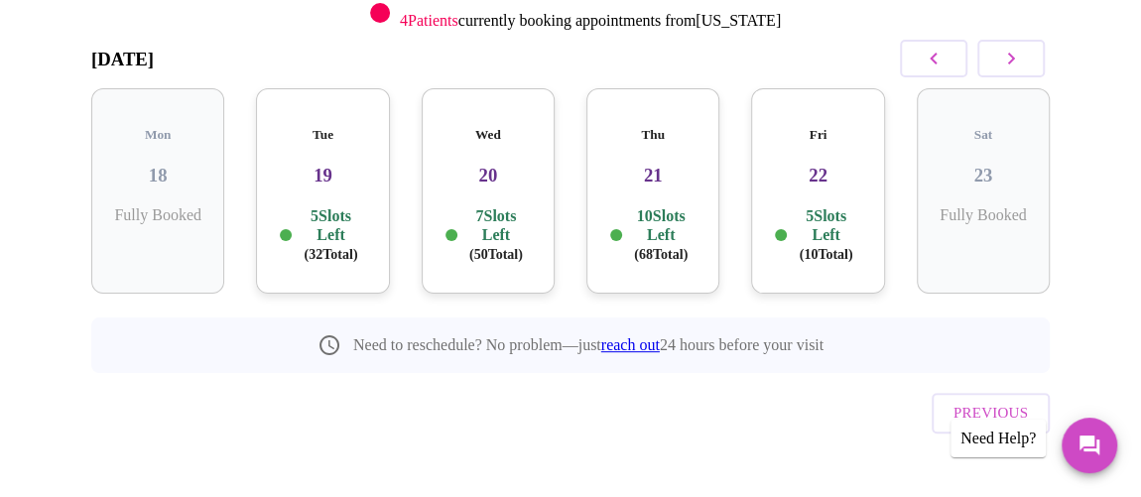
click at [945, 58] on icon "button" at bounding box center [933, 59] width 24 height 24
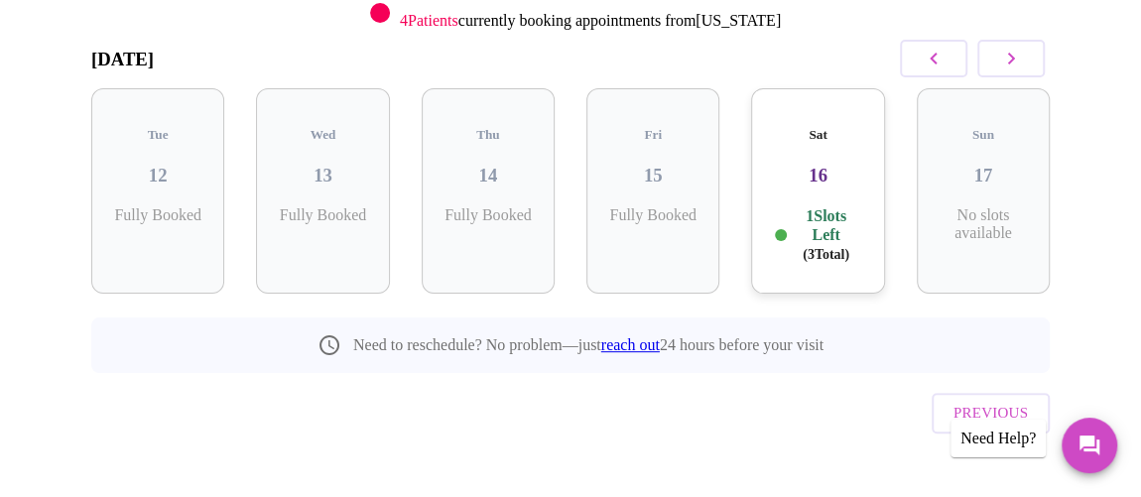
click at [828, 206] on p "1 Slots Left ( 3 Total)" at bounding box center [825, 235] width 69 height 58
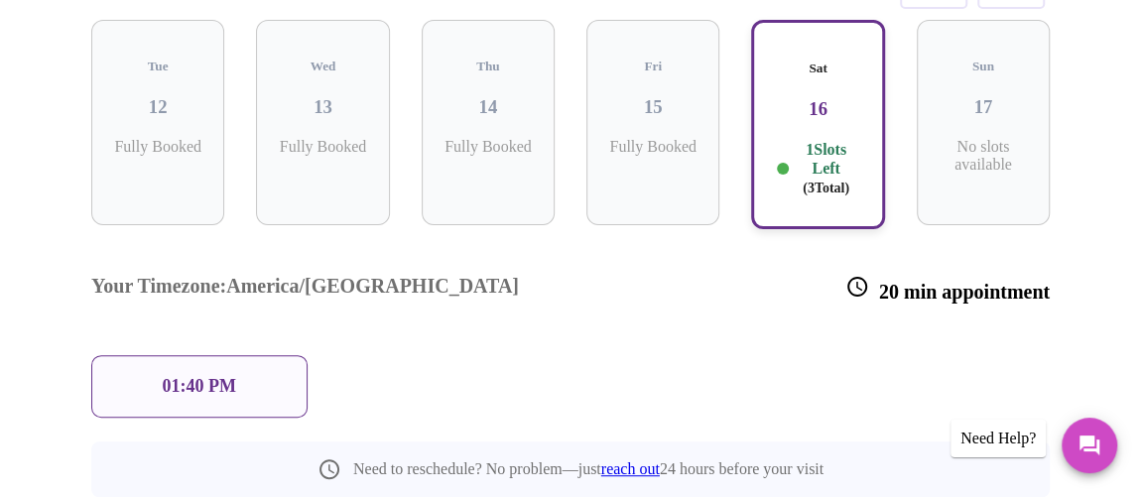
scroll to position [399, 0]
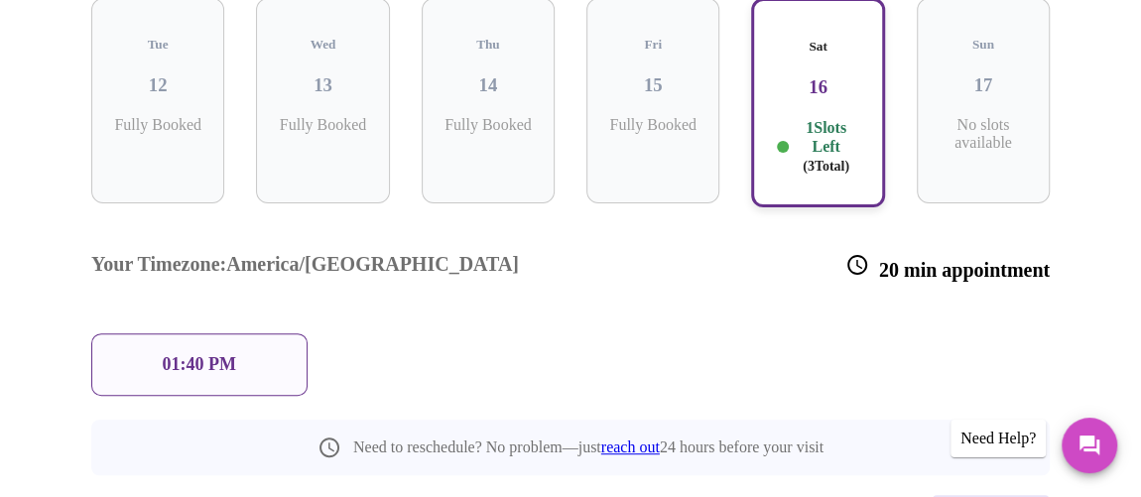
click at [197, 354] on p "01:40 PM" at bounding box center [199, 364] width 73 height 21
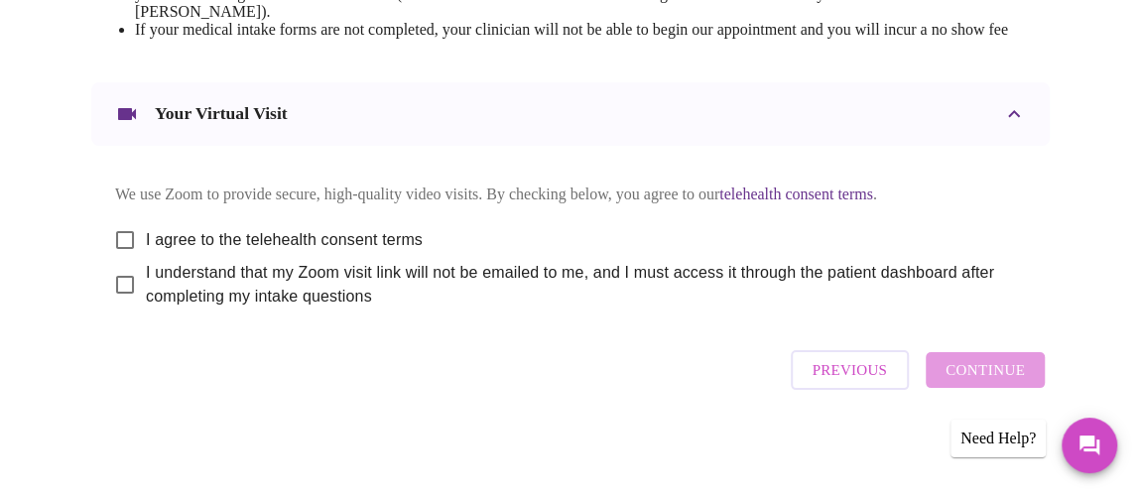
scroll to position [1044, 0]
click at [113, 230] on input "I agree to the telehealth consent terms" at bounding box center [125, 240] width 42 height 42
checkbox input "true"
click at [120, 283] on input "I understand that my Zoom visit link will not be emailed to me, and I must acce…" at bounding box center [125, 285] width 42 height 42
checkbox input "true"
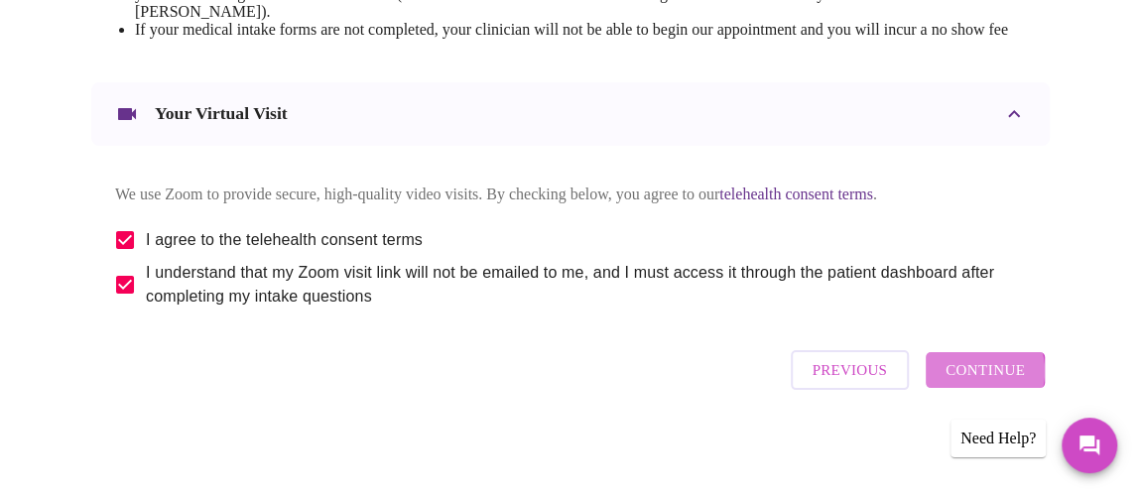
click at [988, 379] on span "Continue" at bounding box center [984, 370] width 79 height 26
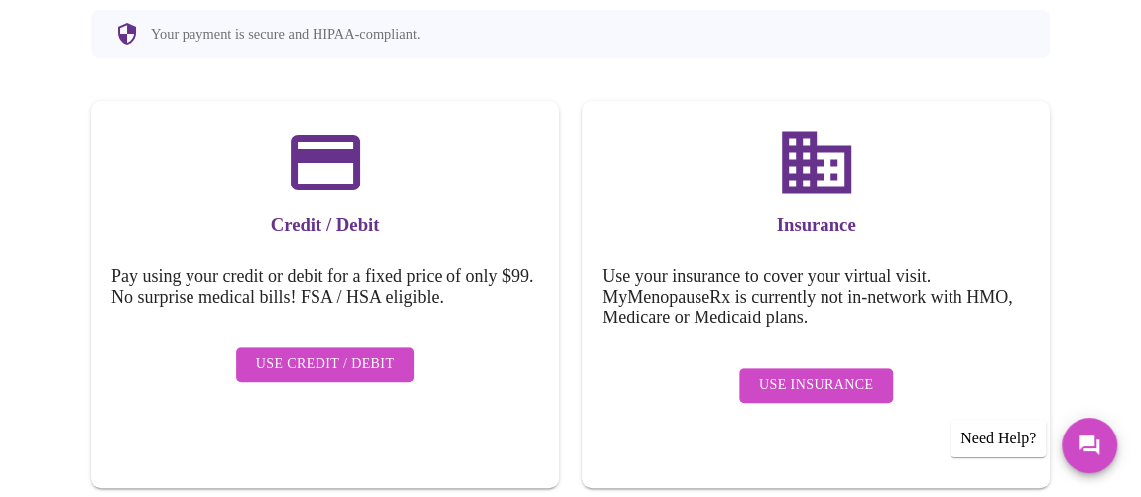
scroll to position [284, 0]
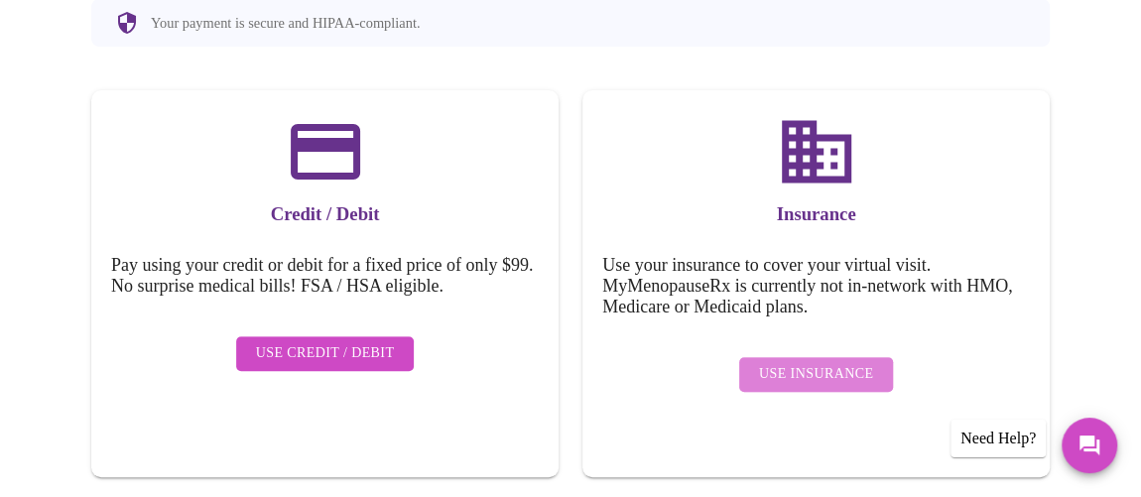
click at [846, 362] on span "Use Insurance" at bounding box center [816, 374] width 114 height 25
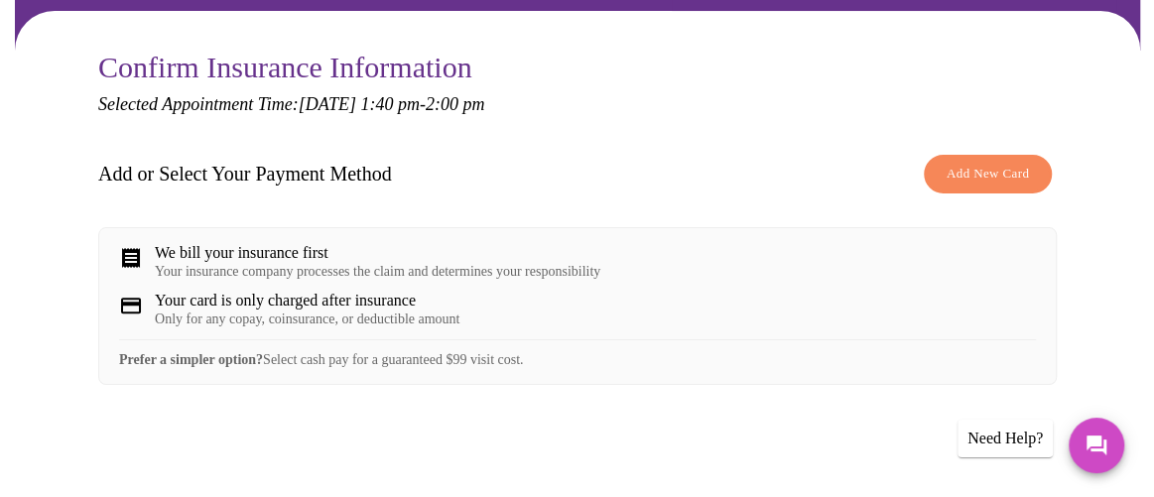
scroll to position [180, 0]
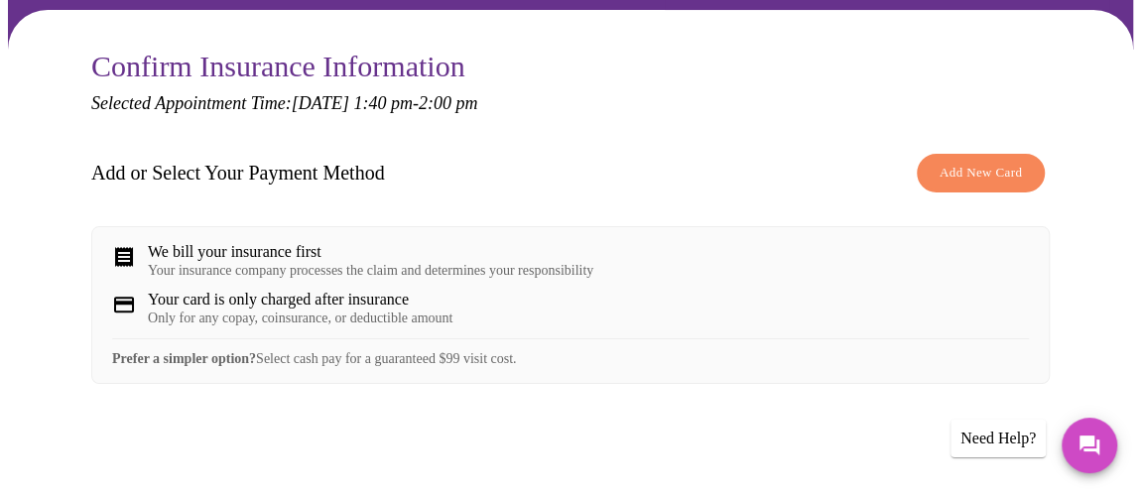
click at [975, 163] on span "Add New Card" at bounding box center [980, 173] width 82 height 23
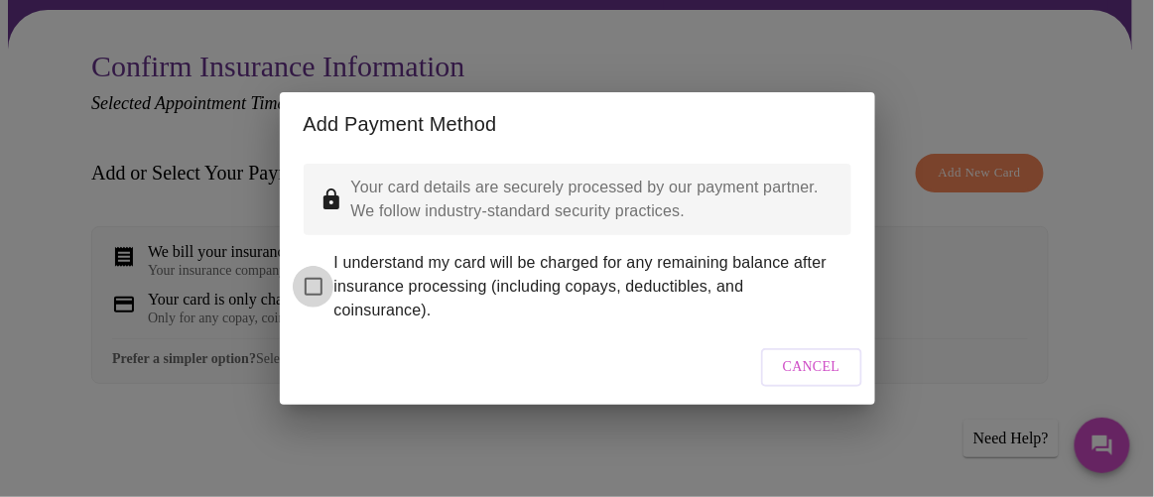
click at [309, 271] on input "I understand my card will be charged for any remaining balance after insurance …" at bounding box center [314, 287] width 42 height 42
checkbox input "true"
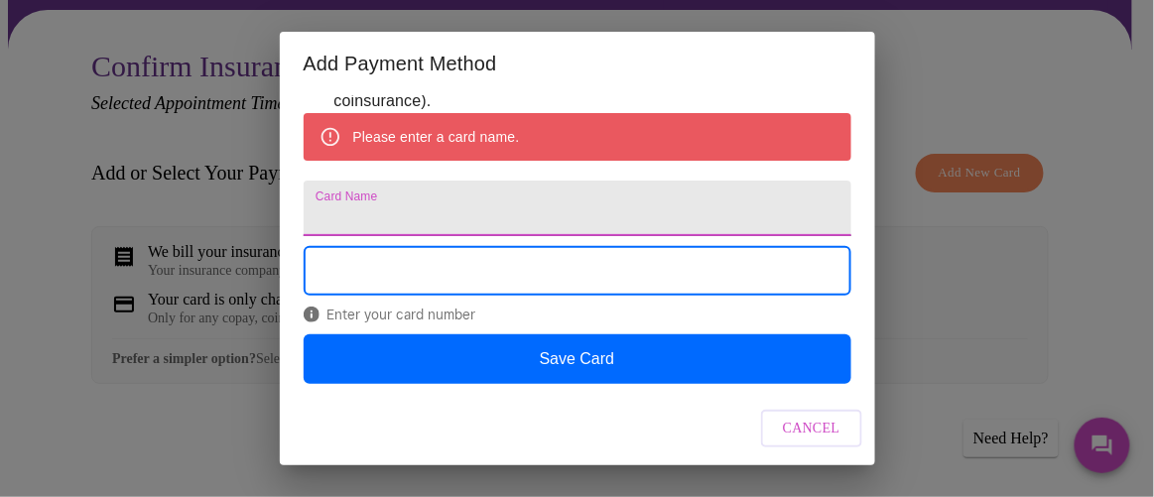
click at [483, 206] on input "Card Name" at bounding box center [578, 209] width 548 height 56
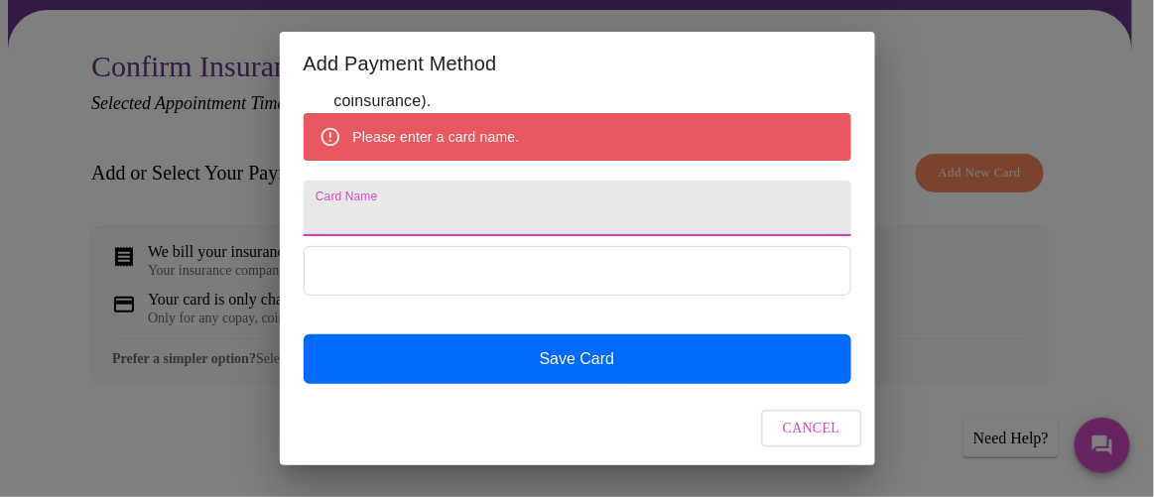
scroll to position [198, 0]
click at [452, 194] on input "Card Name" at bounding box center [578, 209] width 548 height 56
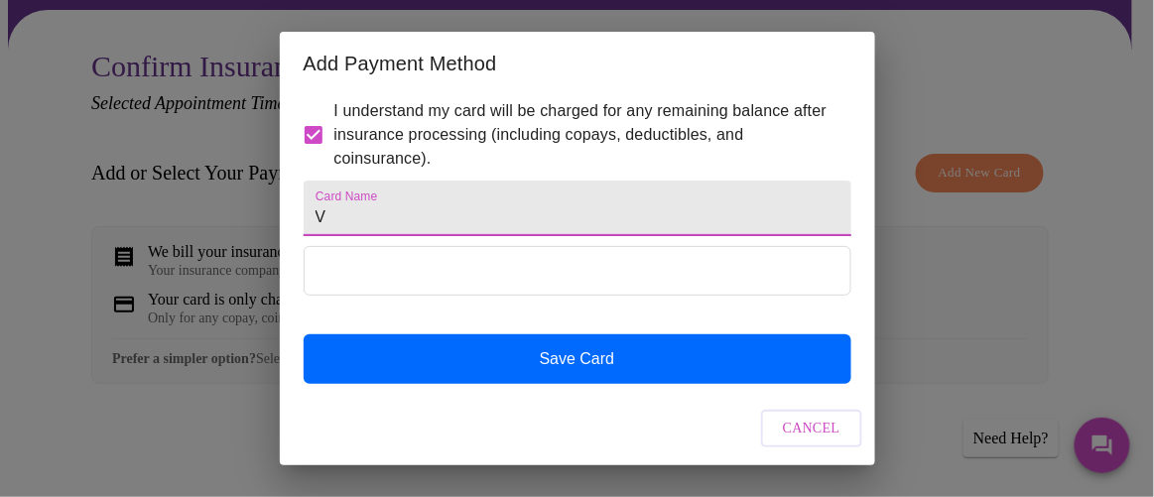
scroll to position [141, 0]
type input "Visa"
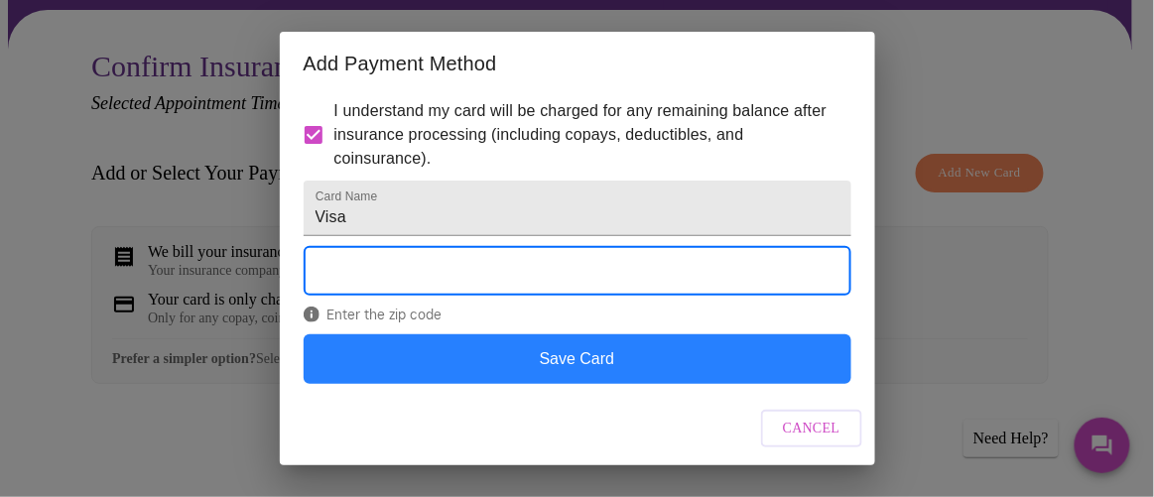
click at [590, 366] on button "Save Card" at bounding box center [578, 359] width 548 height 50
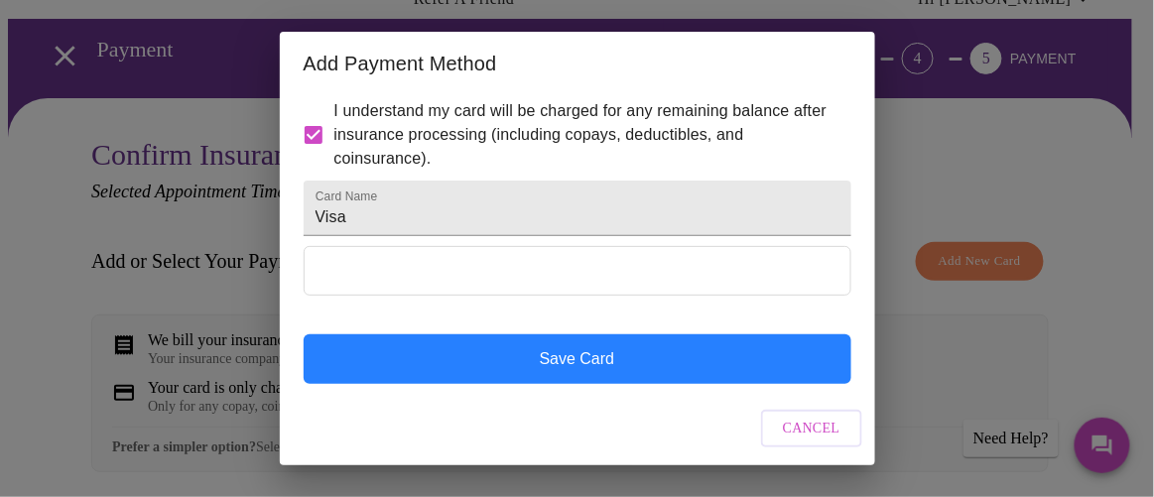
scroll to position [40, 0]
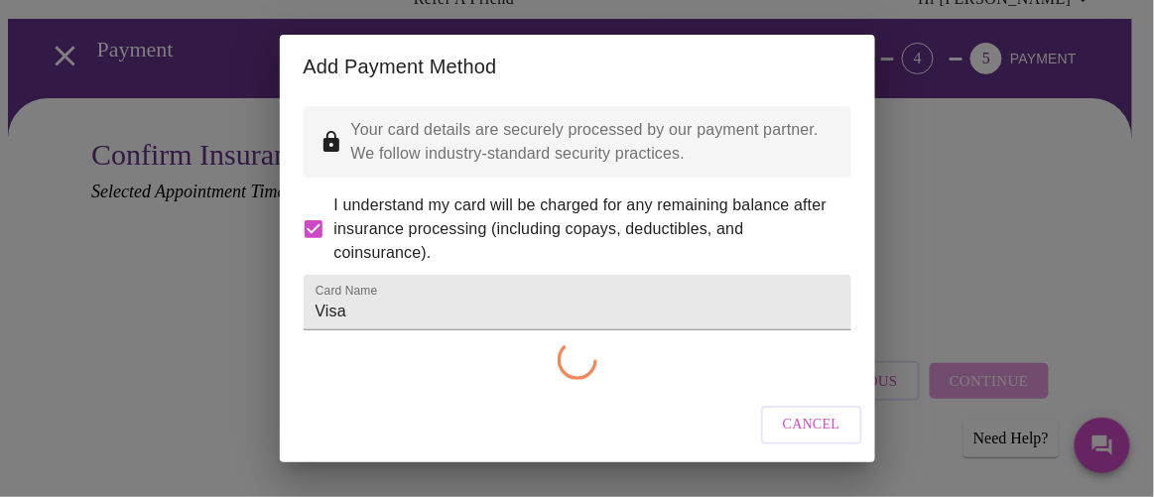
checkbox input "false"
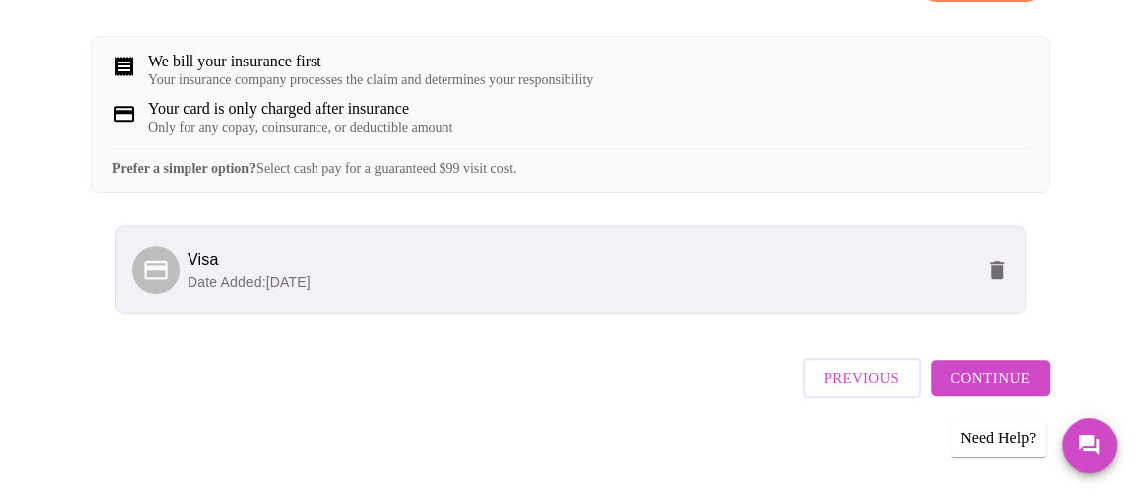
scroll to position [389, 0]
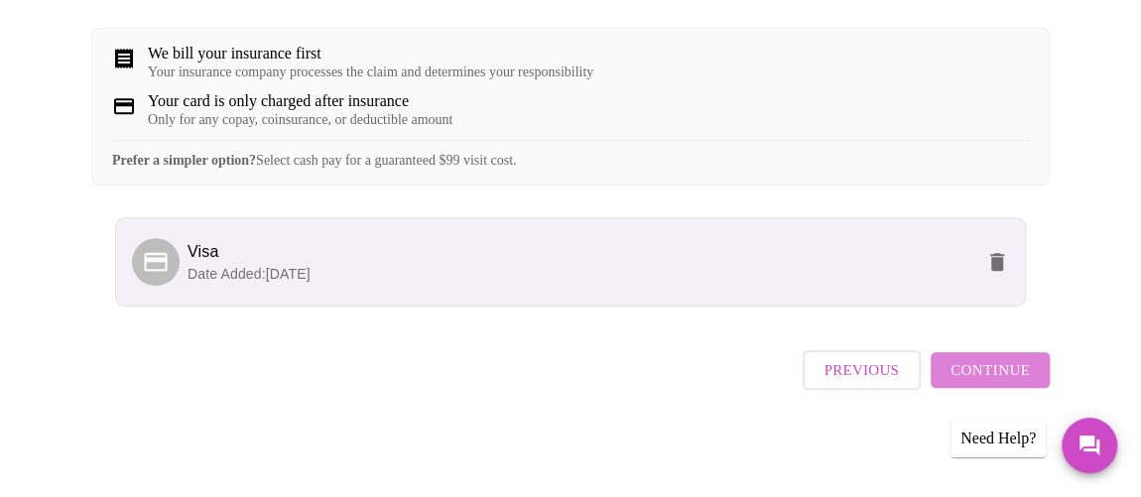
click at [1007, 377] on span "Continue" at bounding box center [989, 370] width 79 height 26
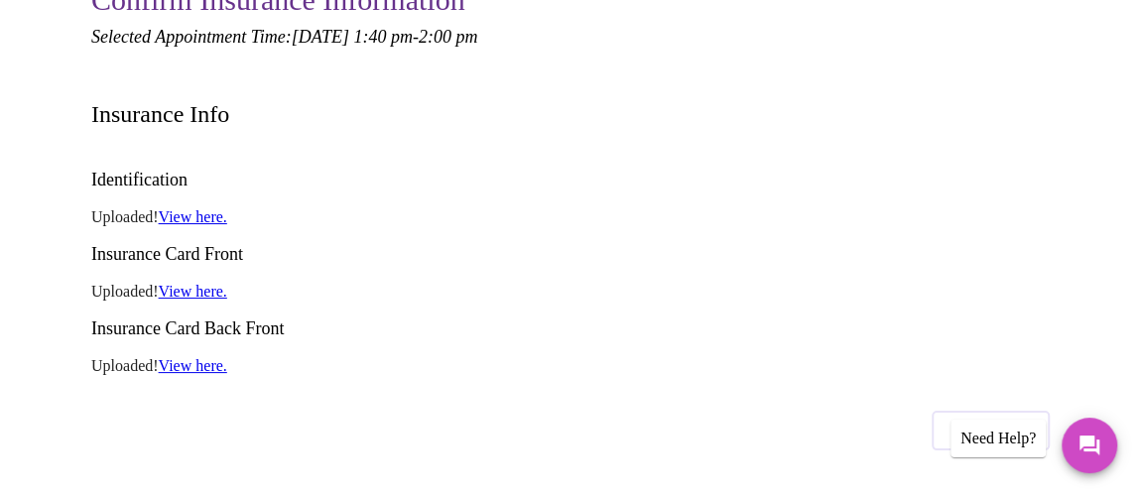
scroll to position [270, 0]
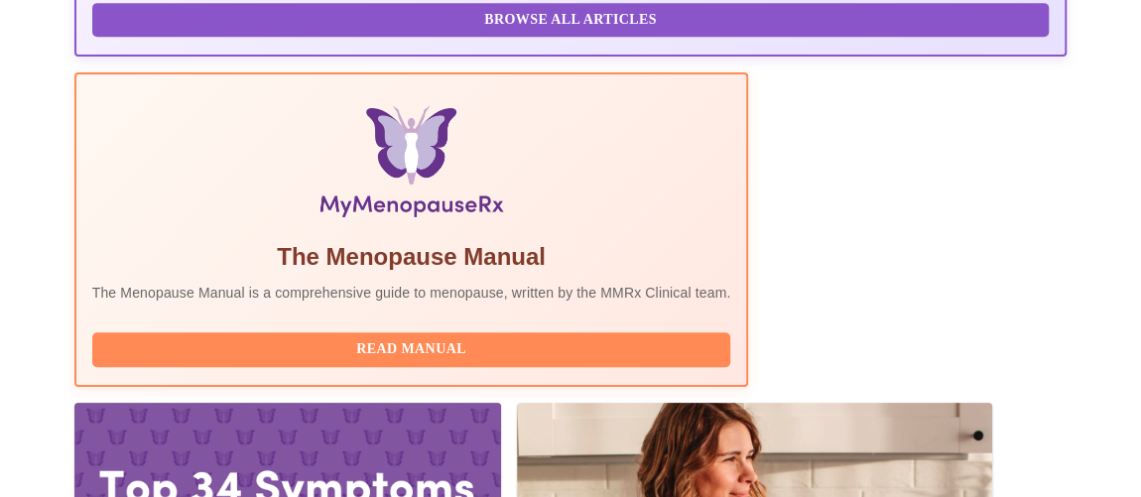
scroll to position [613, 0]
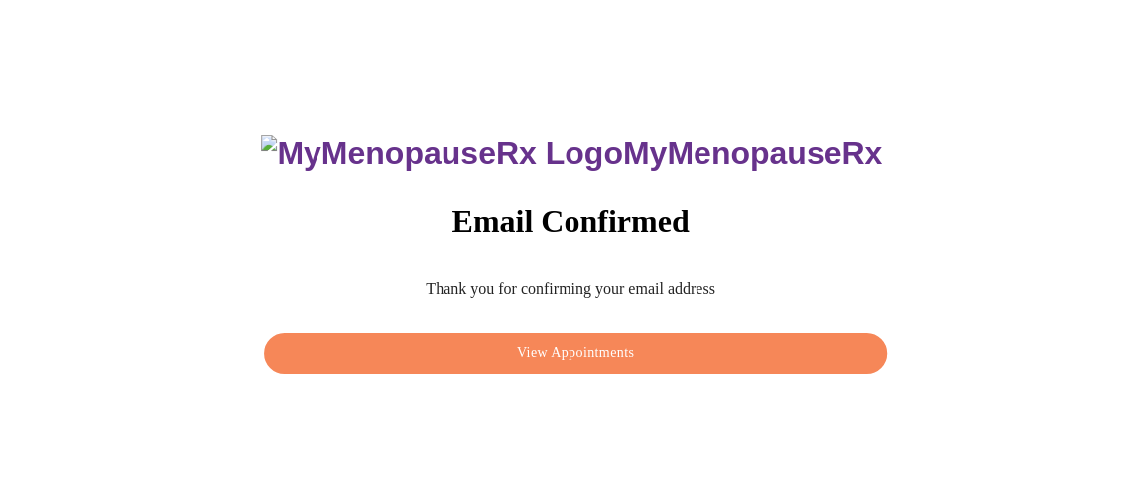
scroll to position [19, 0]
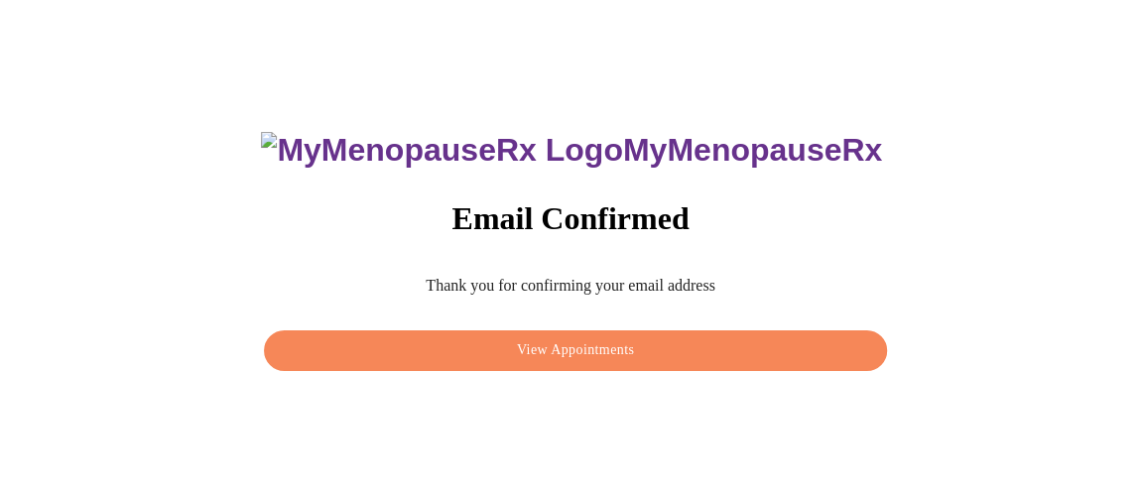
click at [591, 345] on span "View Appointments" at bounding box center [575, 350] width 577 height 25
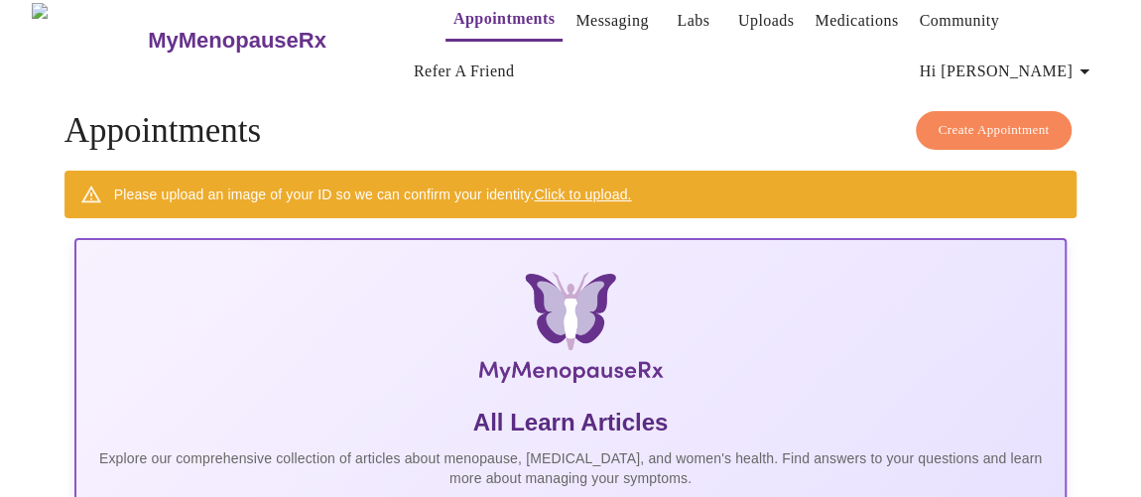
scroll to position [109, 0]
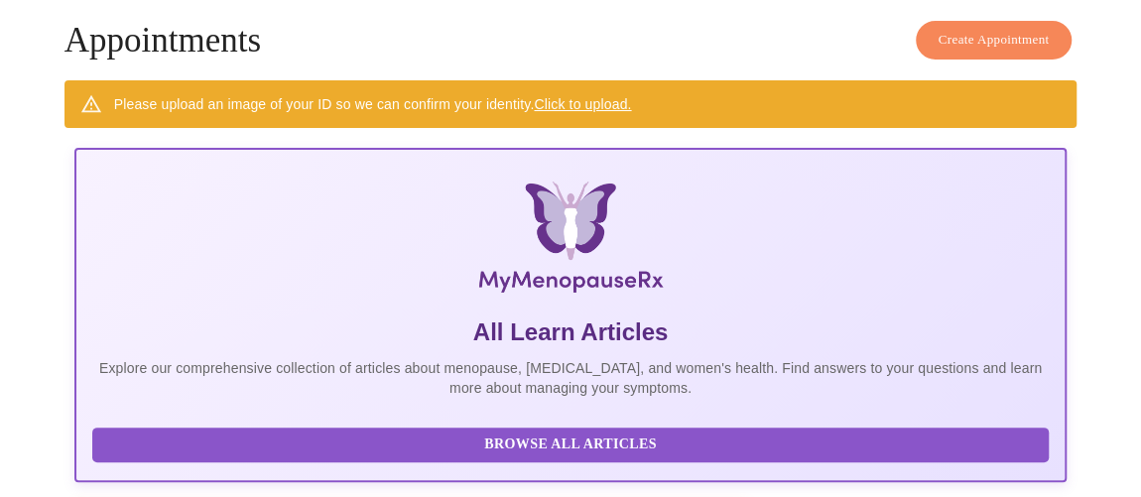
click at [570, 96] on link "Click to upload." at bounding box center [582, 104] width 97 height 16
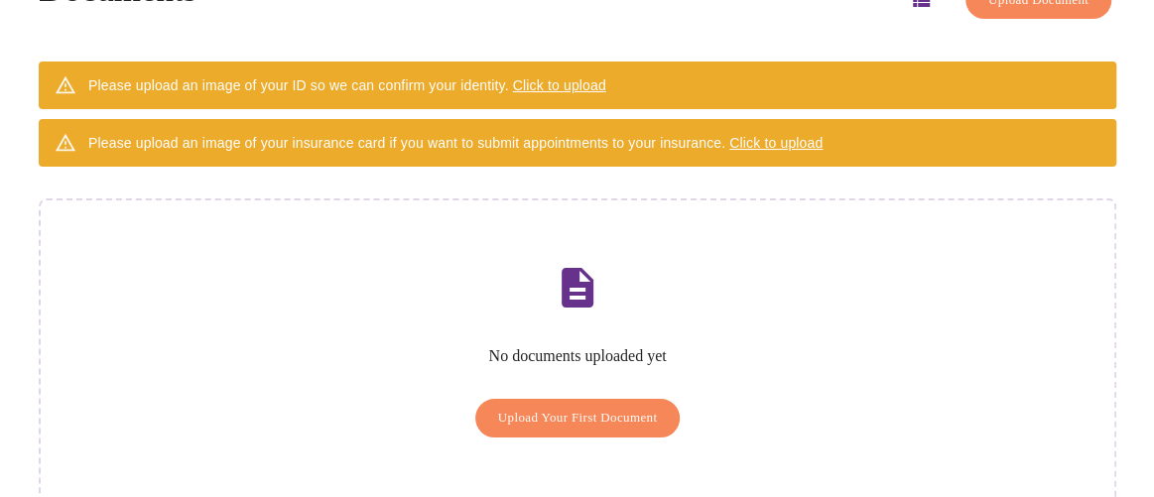
scroll to position [194, 0]
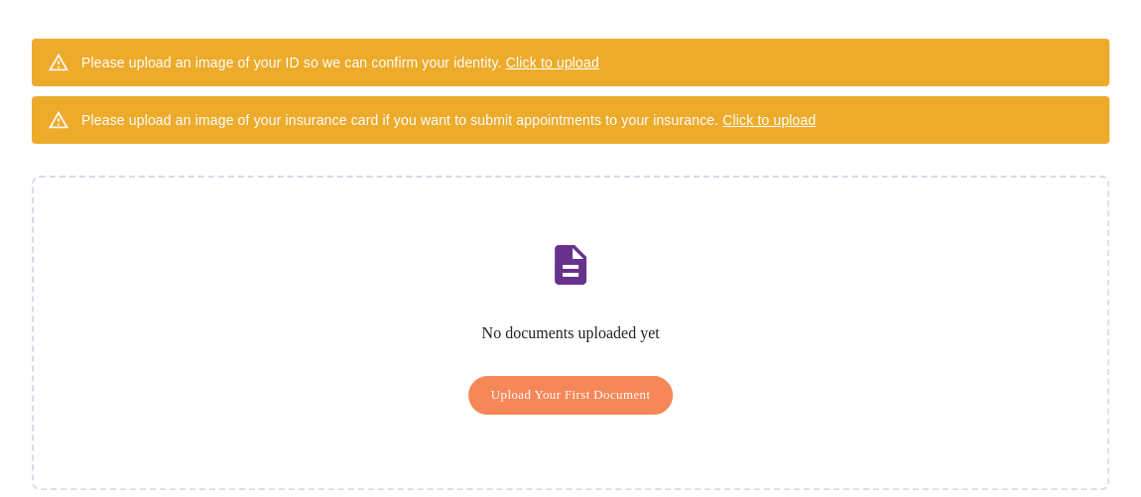
click at [529, 55] on span "Click to upload" at bounding box center [552, 63] width 93 height 16
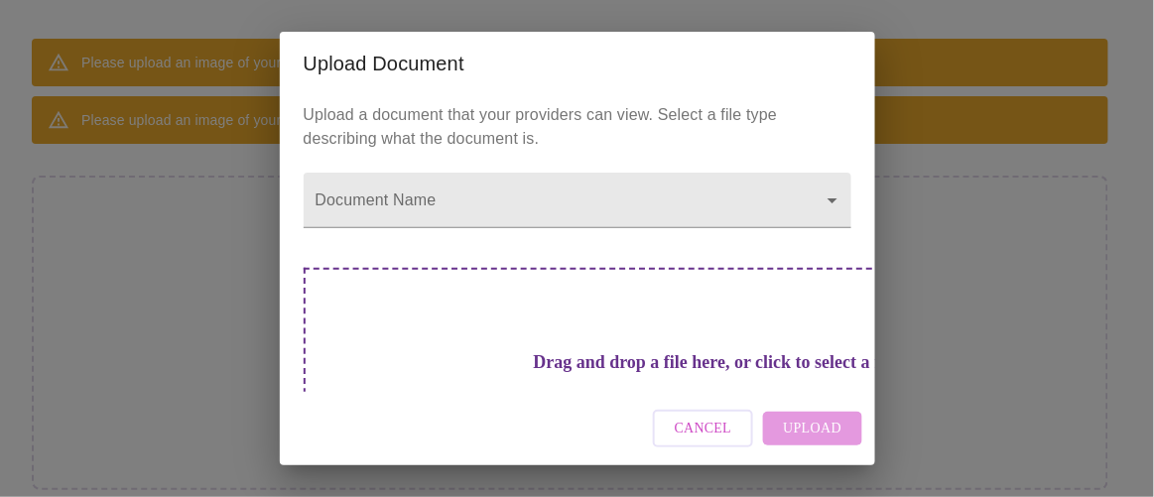
click at [795, 431] on div "Cancel Upload" at bounding box center [577, 429] width 595 height 74
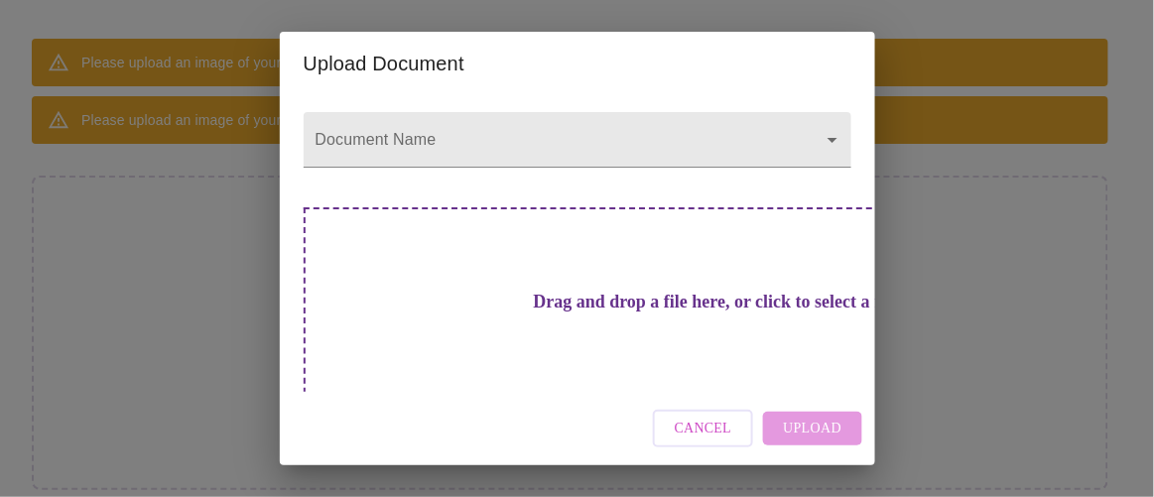
scroll to position [81, 0]
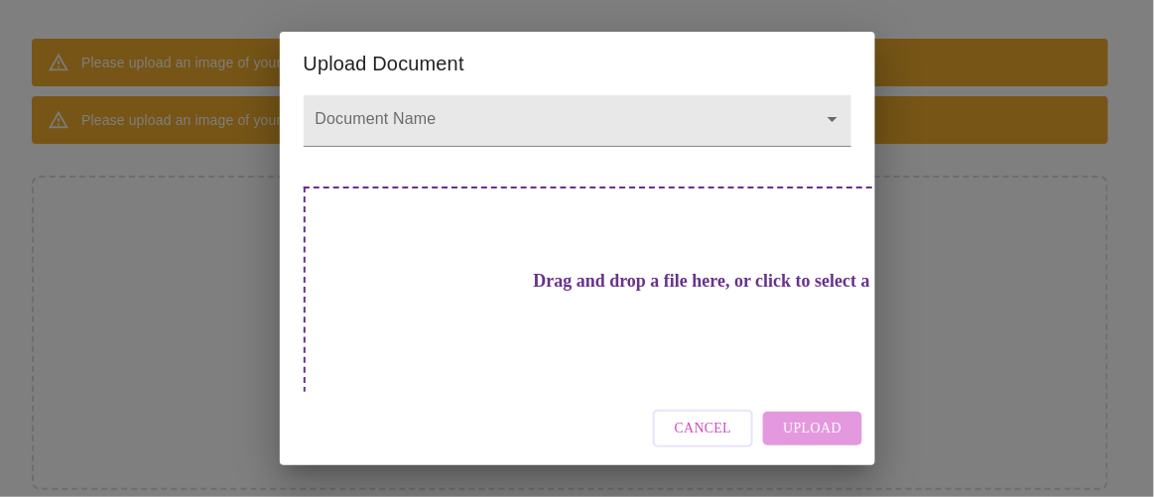
click at [819, 430] on div "Cancel Upload" at bounding box center [577, 429] width 595 height 74
click at [581, 280] on h3 "Drag and drop a file here, or click to select a file" at bounding box center [716, 281] width 548 height 21
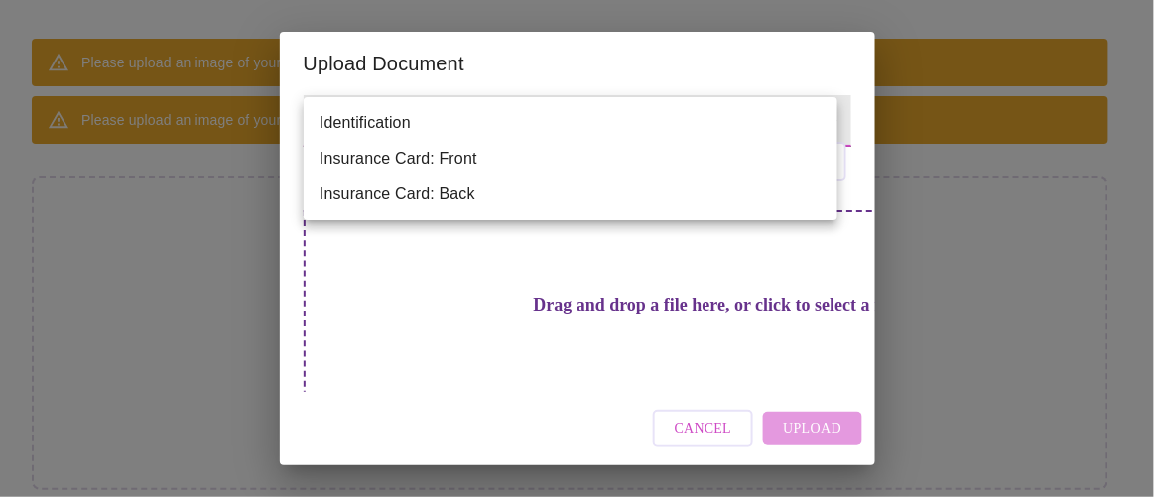
scroll to position [77, 0]
click at [816, 119] on body "MyMenopauseRx Appointments Messaging Labs Uploads Medications Community Refer a…" at bounding box center [577, 168] width 1138 height 708
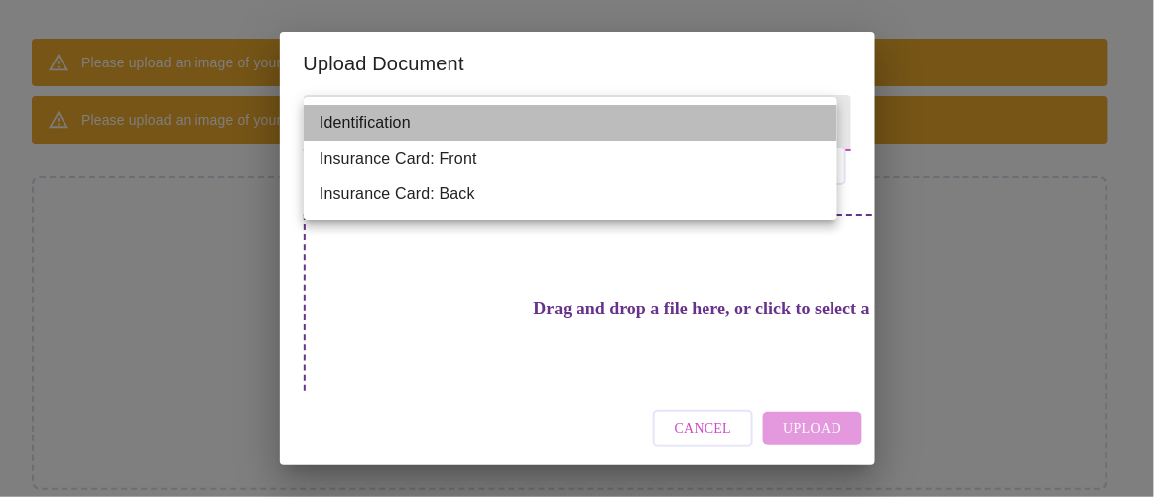
click at [413, 115] on li "Identification" at bounding box center [571, 123] width 534 height 36
type input "Identification"
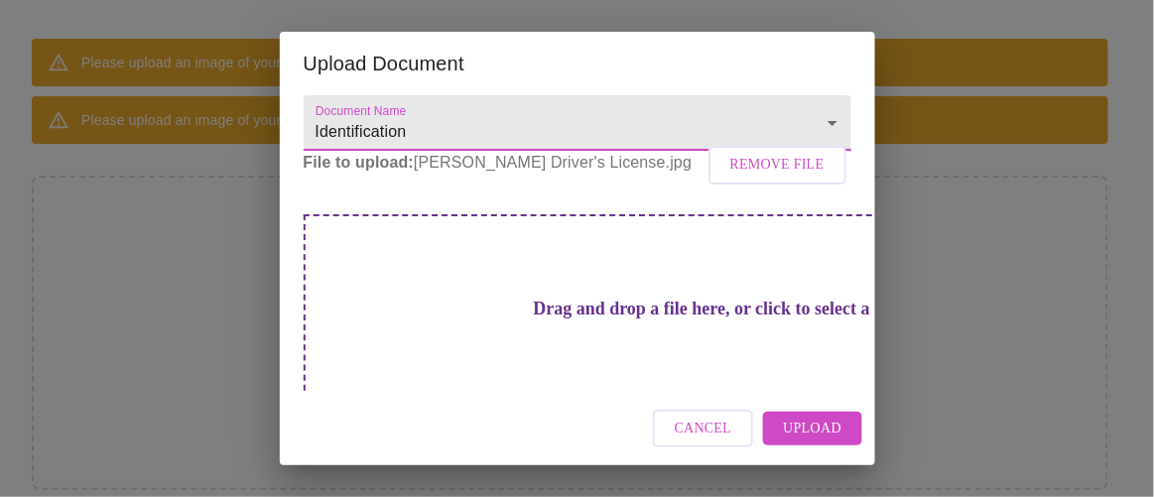
click at [807, 418] on span "Upload" at bounding box center [812, 429] width 59 height 25
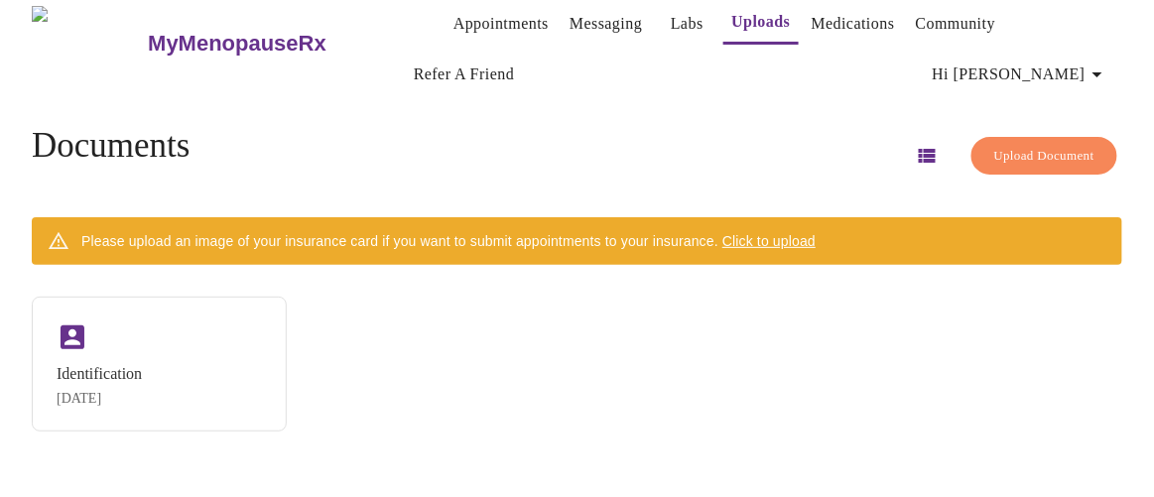
scroll to position [0, 0]
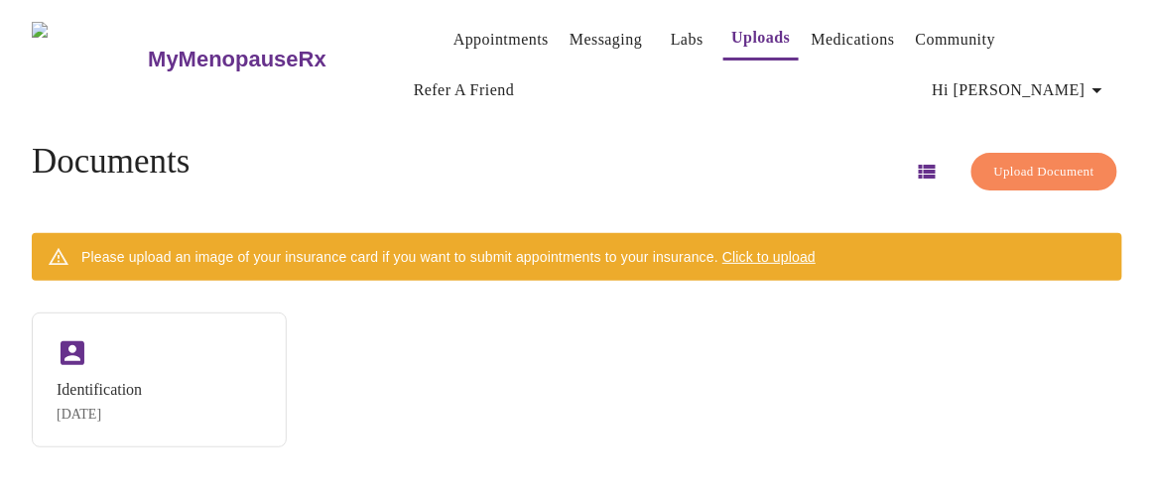
click at [771, 251] on span "Click to upload" at bounding box center [768, 257] width 93 height 16
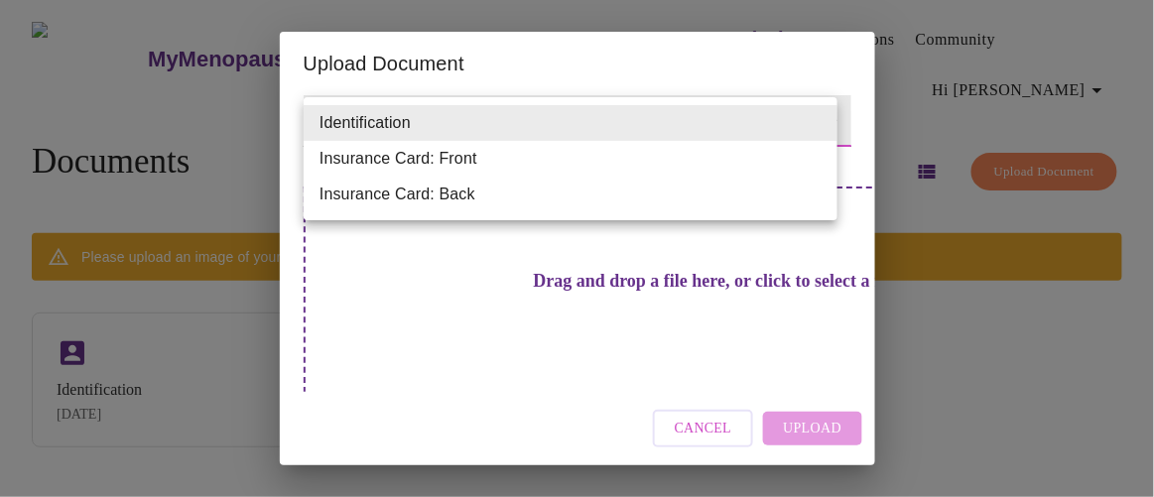
scroll to position [77, 0]
click at [817, 115] on body "MyMenopauseRx Appointments Messaging Labs Uploads Medications Community Refer a…" at bounding box center [577, 256] width 1138 height 497
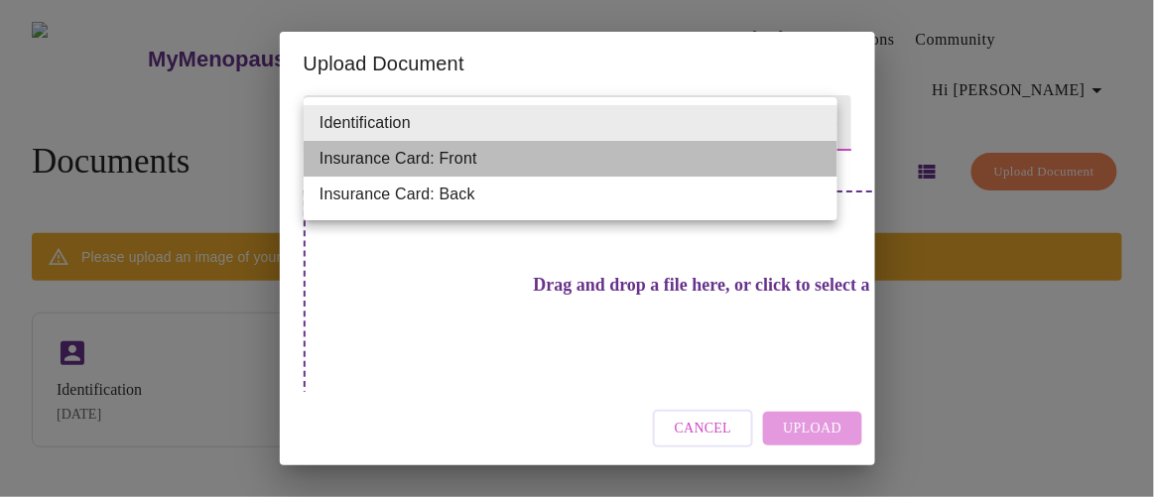
click at [781, 148] on li "Insurance Card: Front" at bounding box center [571, 159] width 534 height 36
type input "Insurance Card: Front"
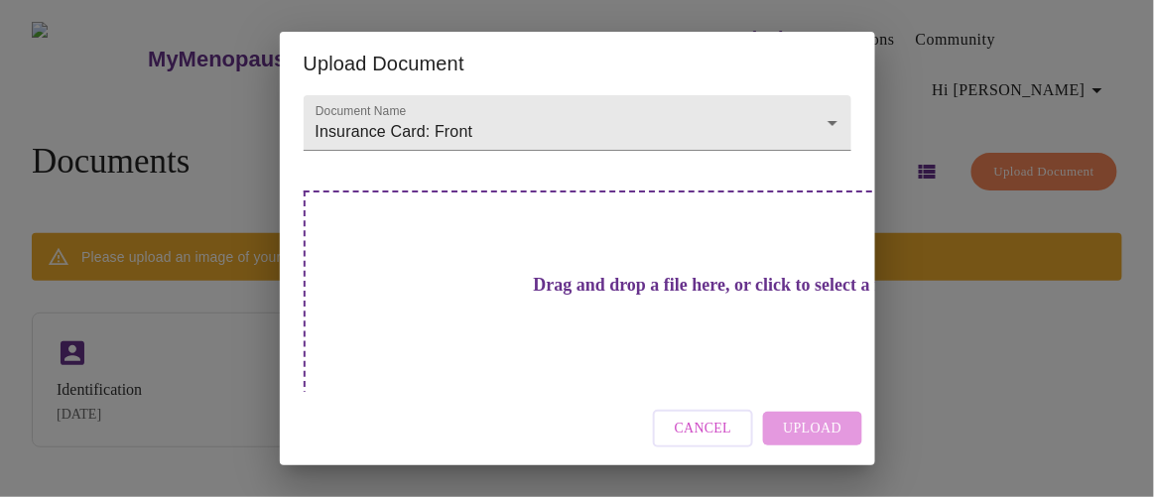
click at [808, 430] on div "Cancel Upload" at bounding box center [577, 429] width 595 height 74
click at [563, 291] on h3 "Drag and drop a file here, or click to select a file" at bounding box center [716, 285] width 548 height 21
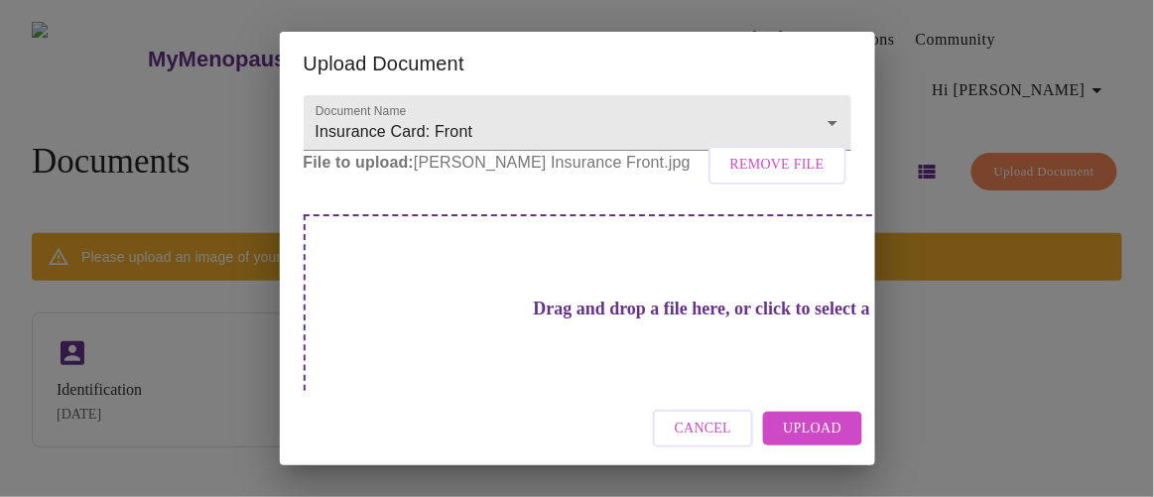
scroll to position [125, 0]
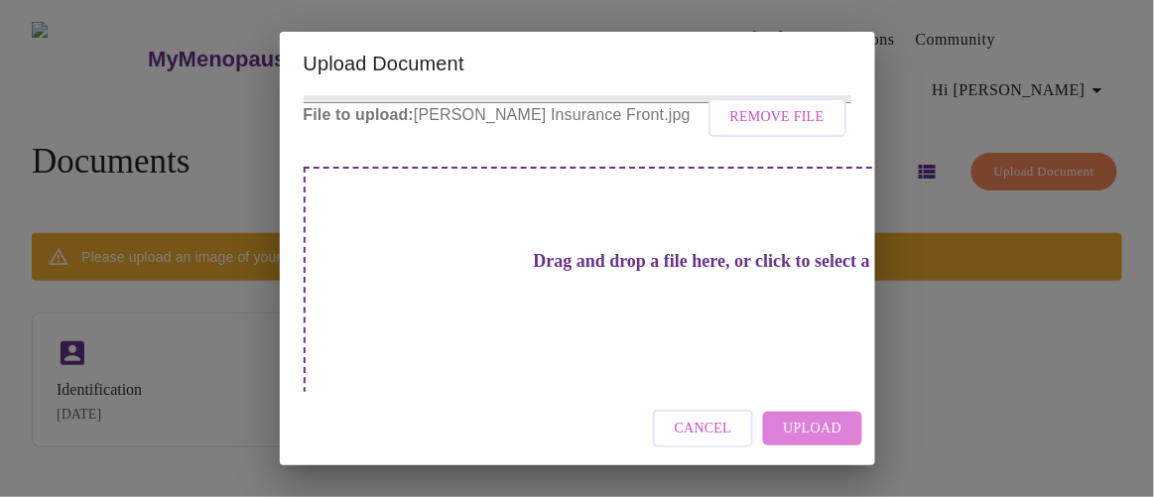
click at [822, 423] on span "Upload" at bounding box center [812, 429] width 59 height 25
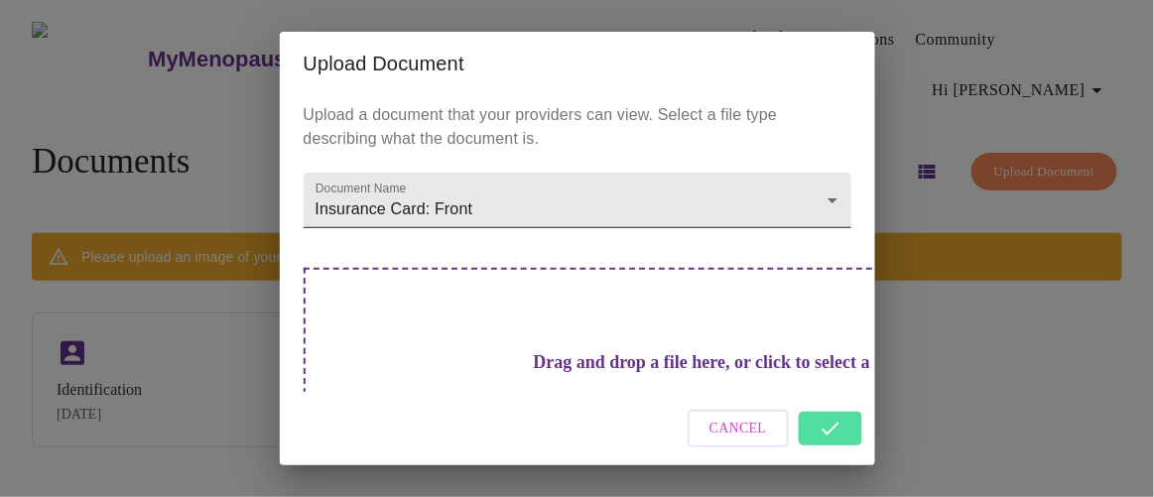
scroll to position [0, 0]
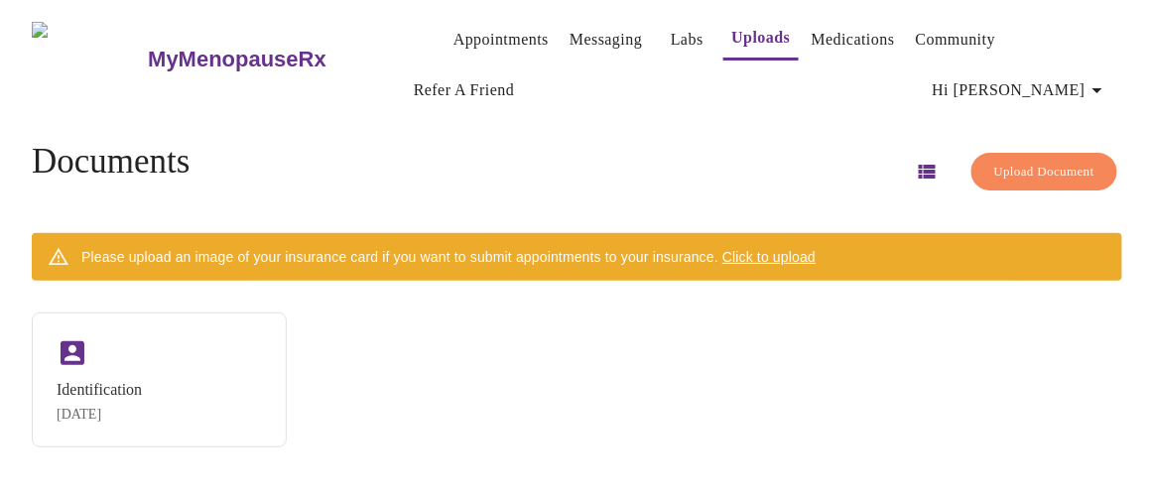
click at [912, 324] on div "Identification Aug 13, 2025" at bounding box center [577, 379] width 1090 height 135
click at [750, 249] on span "Click to upload" at bounding box center [768, 257] width 93 height 16
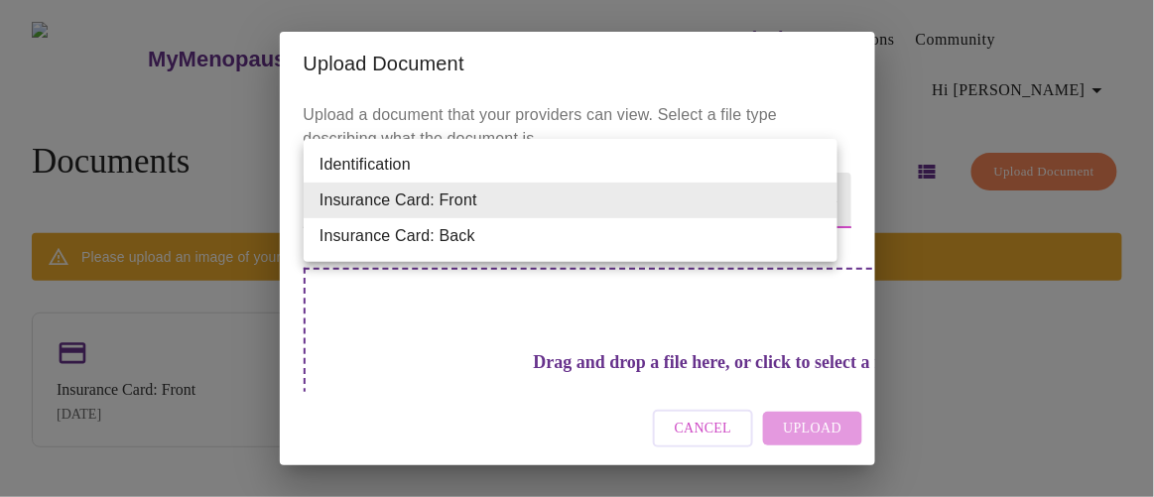
click at [817, 201] on body "MyMenopauseRx Appointments Messaging Labs Uploads Medications Community Refer a…" at bounding box center [577, 256] width 1138 height 497
click at [476, 235] on li "Insurance Card: Back" at bounding box center [571, 236] width 534 height 36
type input "Insurance Card: Back"
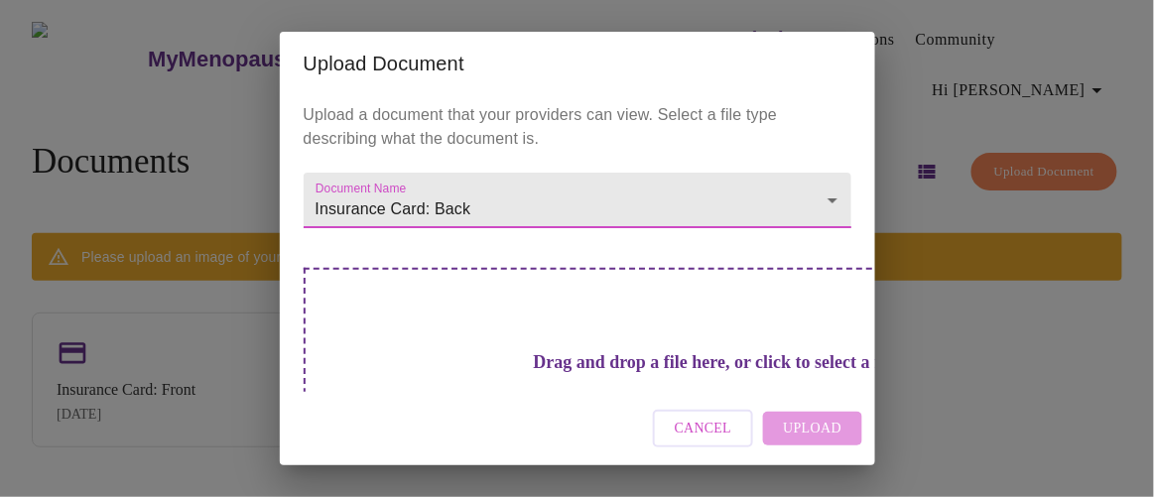
click at [800, 423] on div "Cancel Upload" at bounding box center [577, 429] width 595 height 74
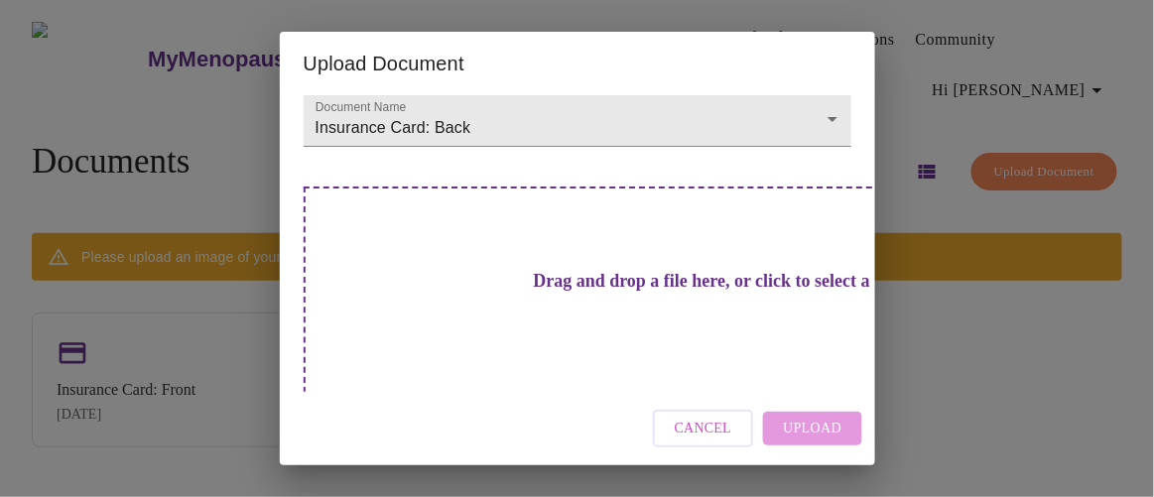
click at [820, 427] on div "Cancel Upload" at bounding box center [577, 429] width 595 height 74
click at [817, 425] on div "Cancel Upload" at bounding box center [577, 429] width 595 height 74
click at [610, 274] on h3 "Drag and drop a file here, or click to select a file" at bounding box center [716, 281] width 548 height 21
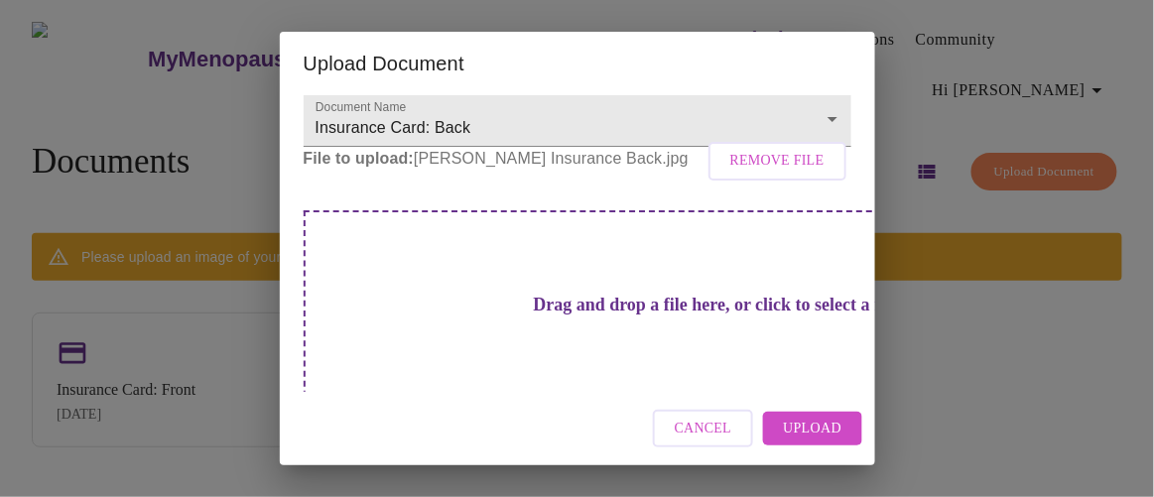
scroll to position [125, 0]
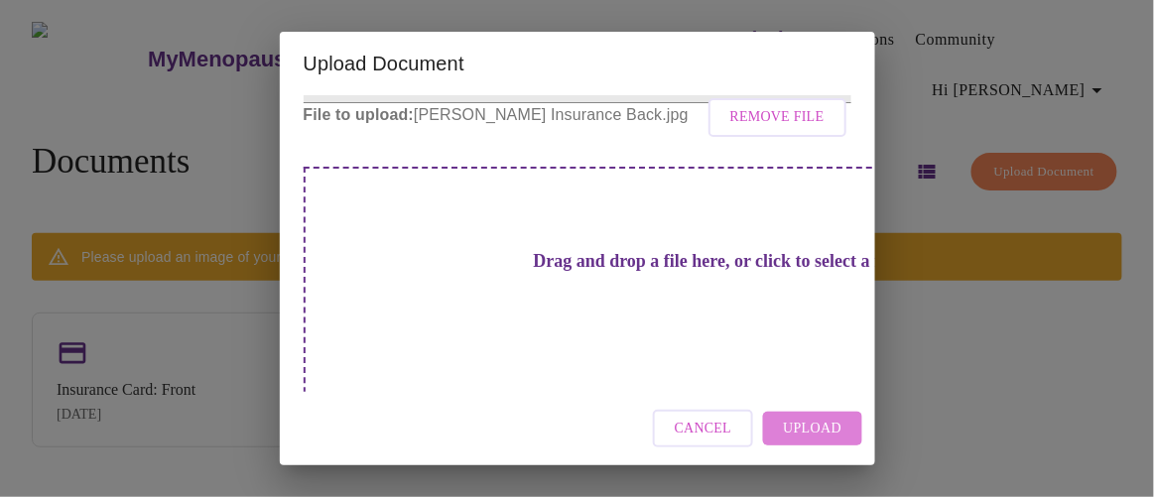
click at [832, 426] on span "Upload" at bounding box center [812, 429] width 59 height 25
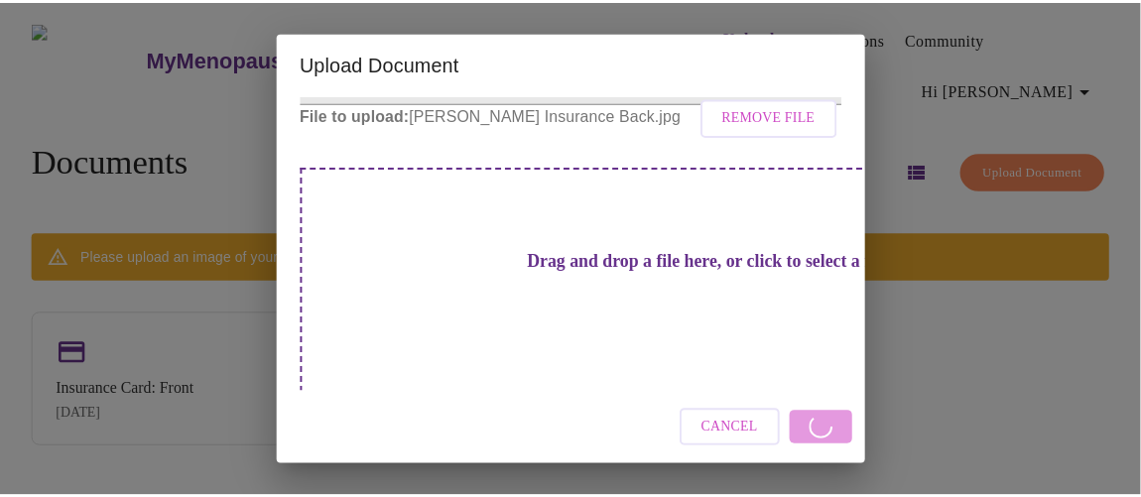
scroll to position [81, 0]
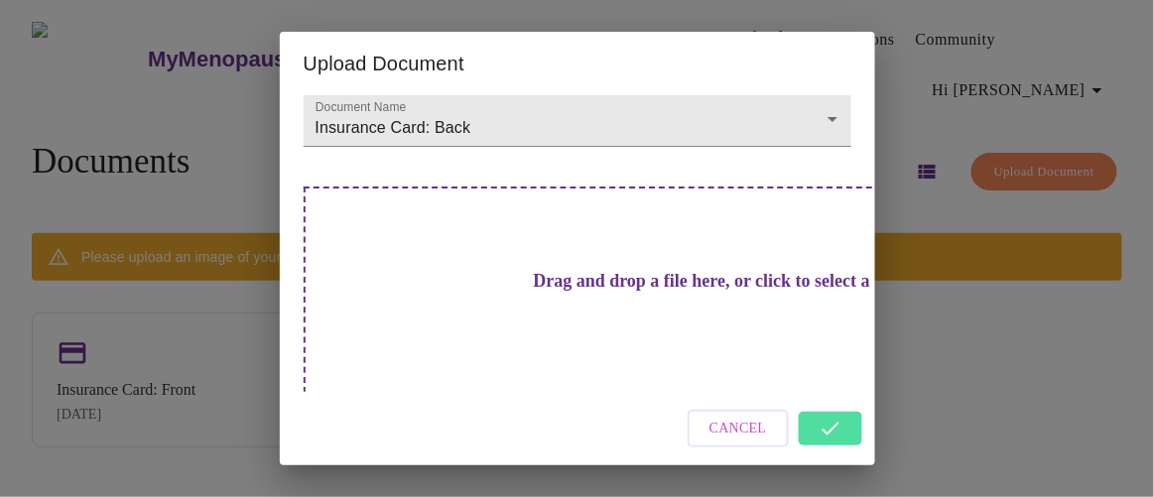
click at [922, 341] on div "Upload Document Upload a document that your providers can view. Select a file t…" at bounding box center [577, 248] width 1154 height 497
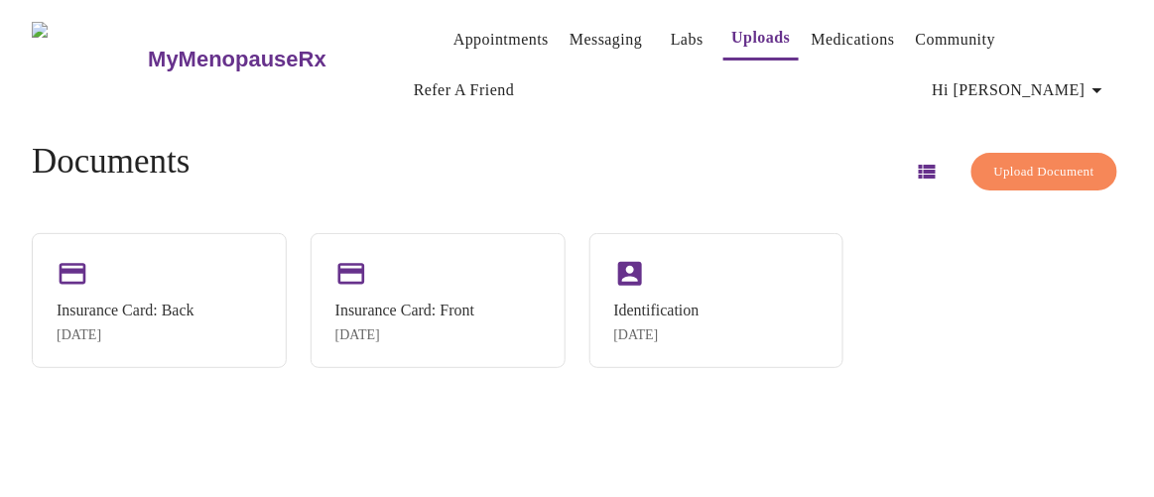
click at [1104, 82] on icon "button" at bounding box center [1097, 90] width 24 height 24
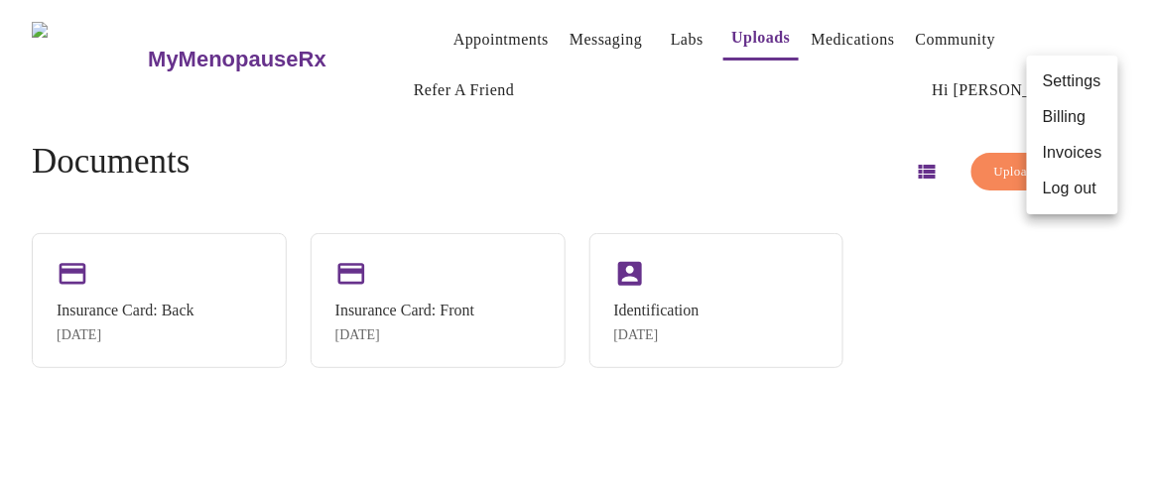
click at [1104, 82] on li "Settings" at bounding box center [1072, 81] width 91 height 36
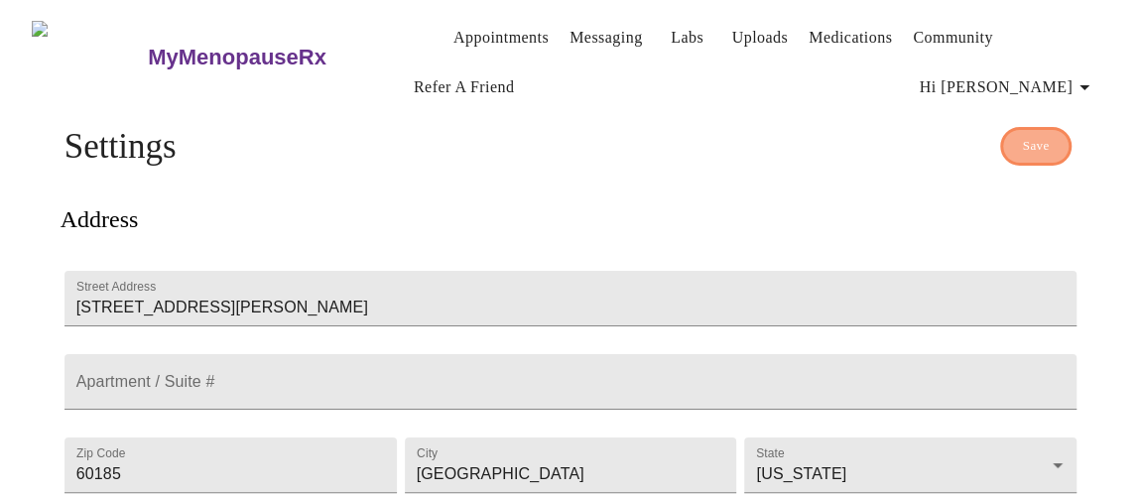
click at [1039, 135] on span "Save" at bounding box center [1036, 146] width 27 height 23
click at [453, 27] on link "Appointments" at bounding box center [500, 38] width 95 height 28
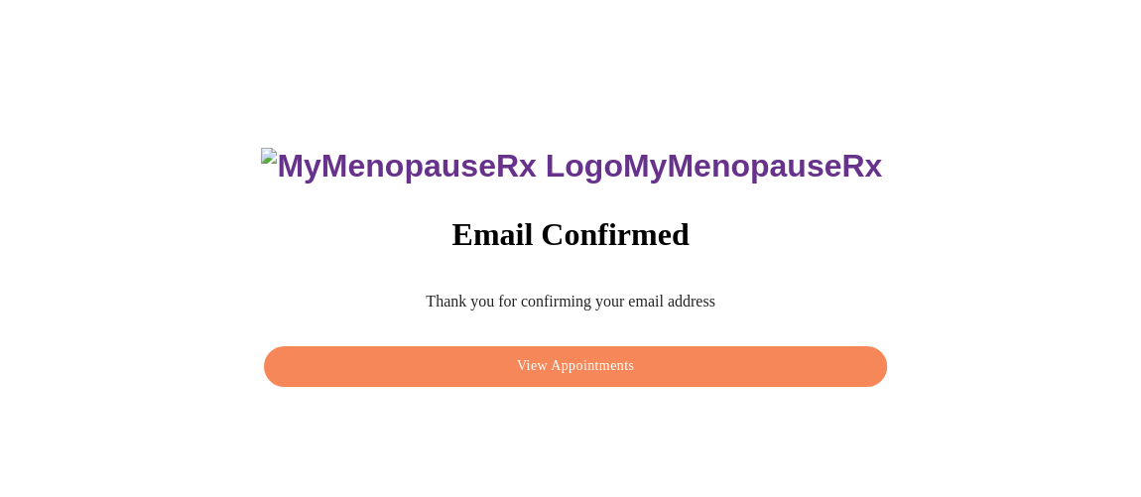
click at [542, 371] on span "View Appointments" at bounding box center [575, 366] width 577 height 25
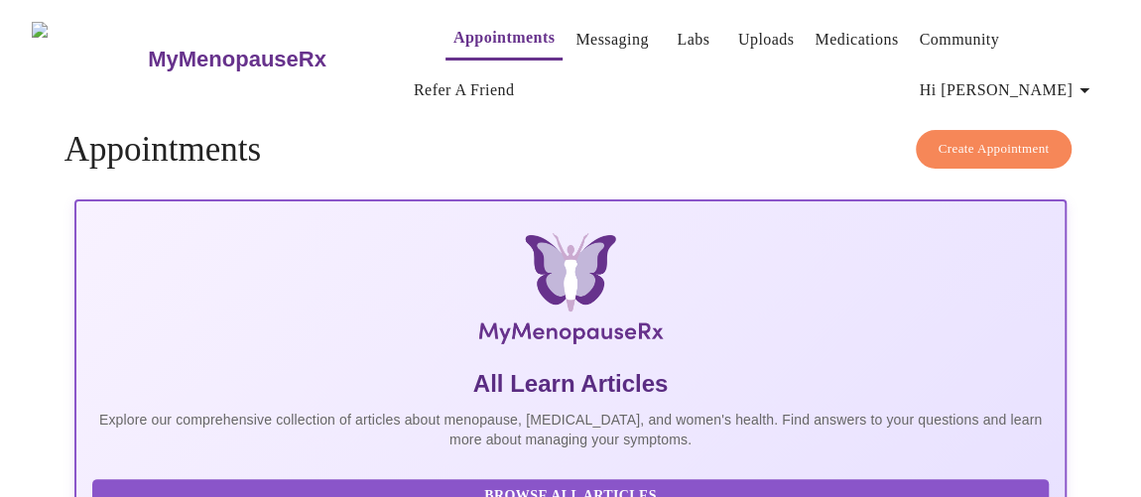
click at [578, 40] on link "Messaging" at bounding box center [611, 40] width 72 height 28
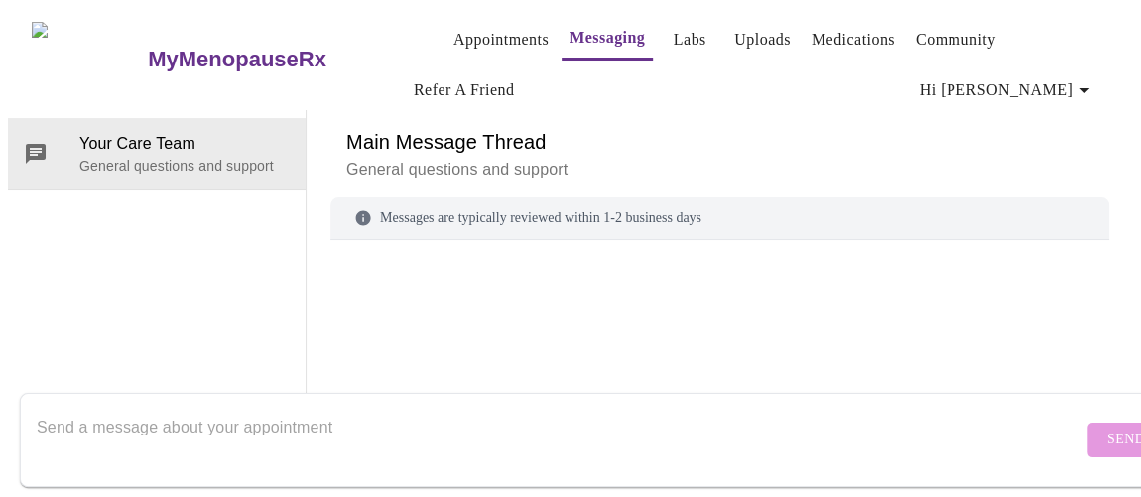
scroll to position [101, 0]
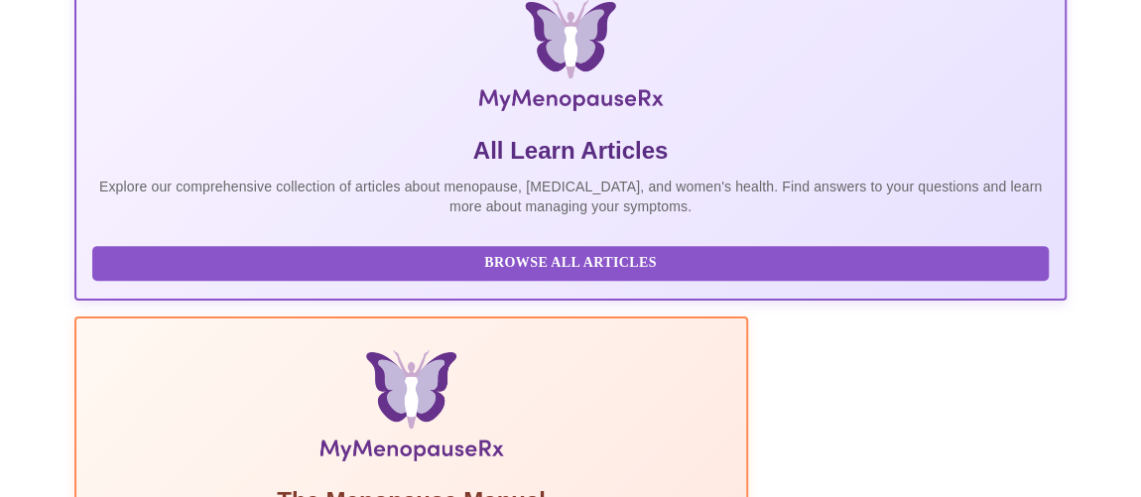
scroll to position [270, 0]
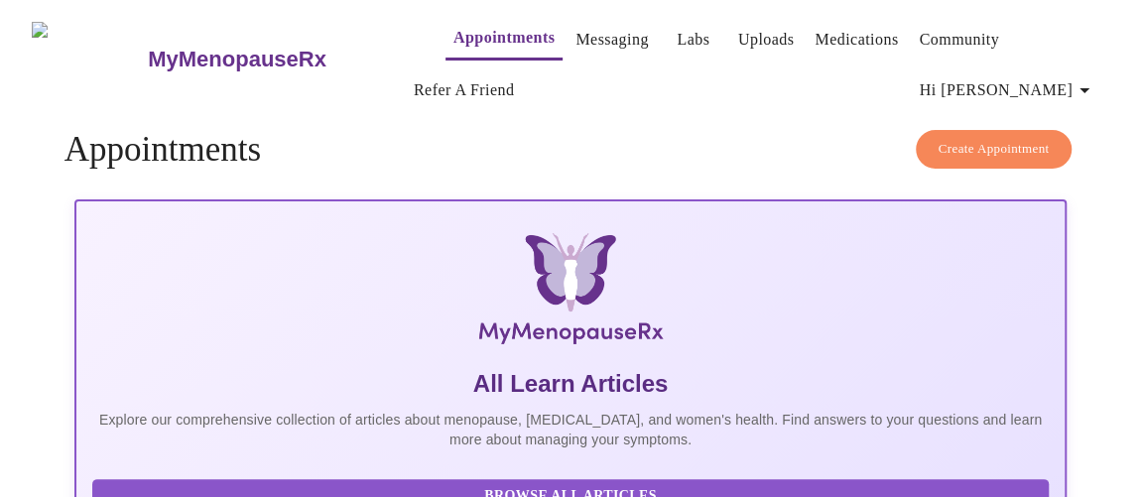
click at [918, 31] on link "Community" at bounding box center [958, 40] width 80 height 28
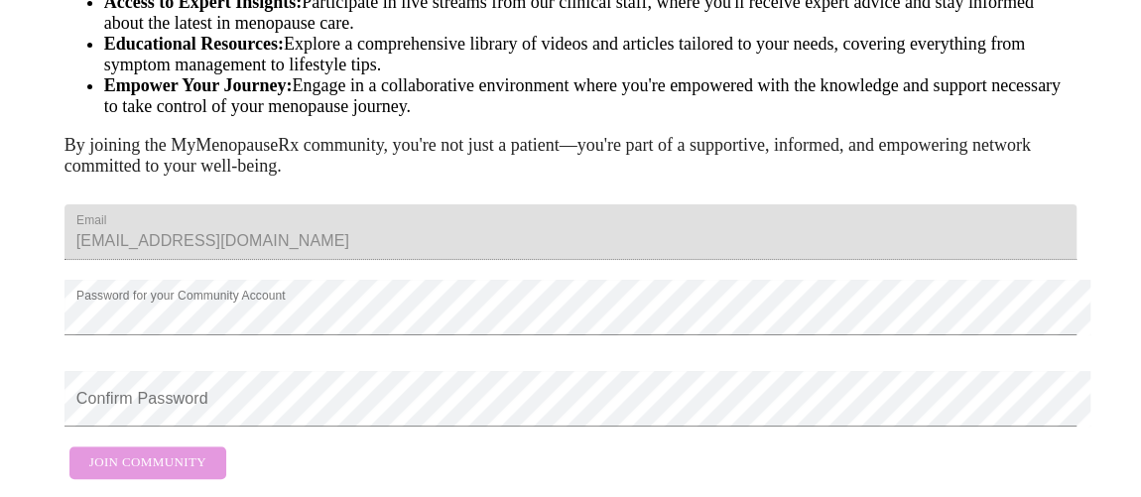
scroll to position [431, 0]
click at [180, 435] on form "Email [EMAIL_ADDRESS][DOMAIN_NAME] Password for your Community Account Confirm …" at bounding box center [570, 341] width 1013 height 295
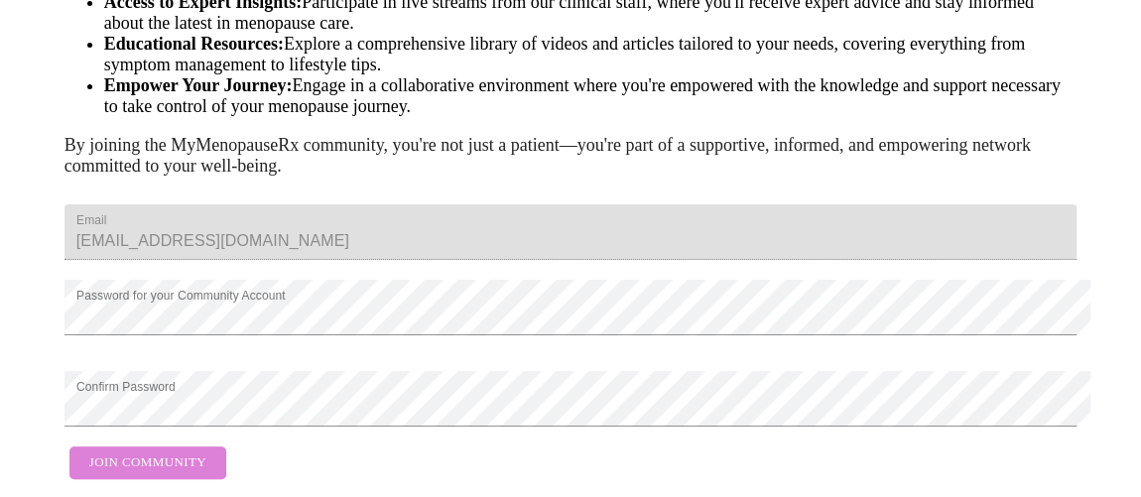
click at [150, 451] on span "Join Community" at bounding box center [147, 462] width 117 height 23
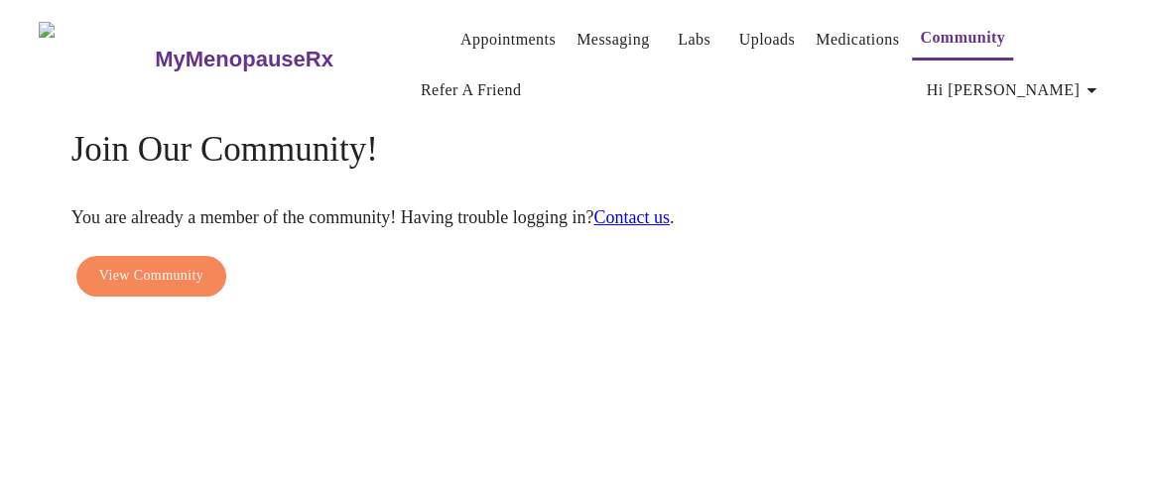
scroll to position [0, 0]
